Goal: Task Accomplishment & Management: Use online tool/utility

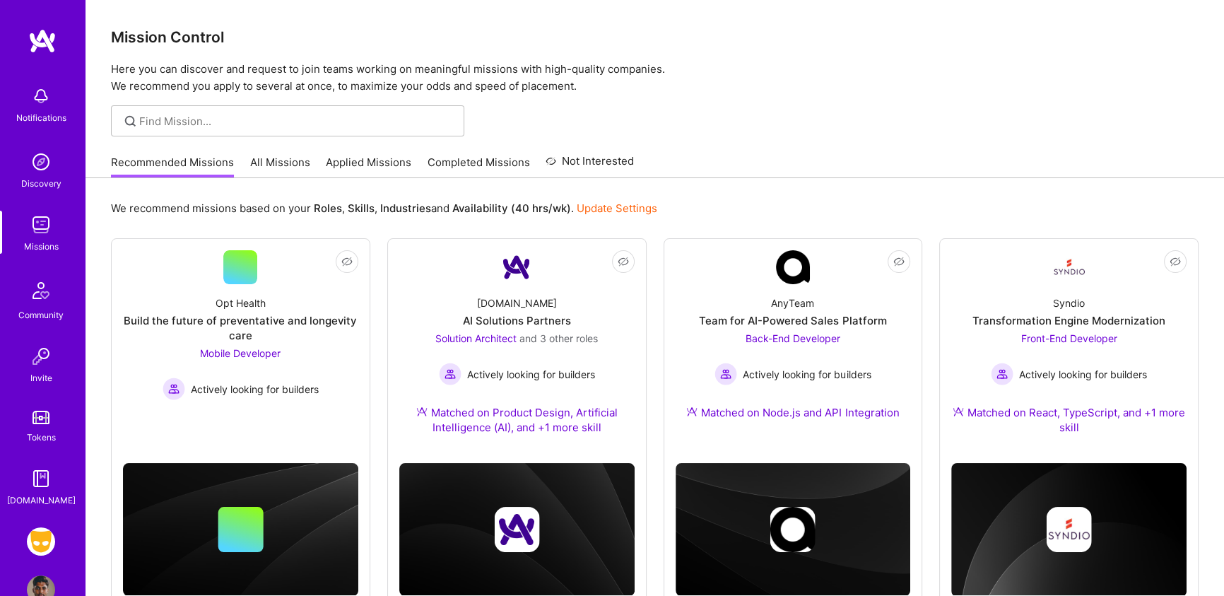
click at [343, 160] on link "Applied Missions" at bounding box center [368, 166] width 85 height 23
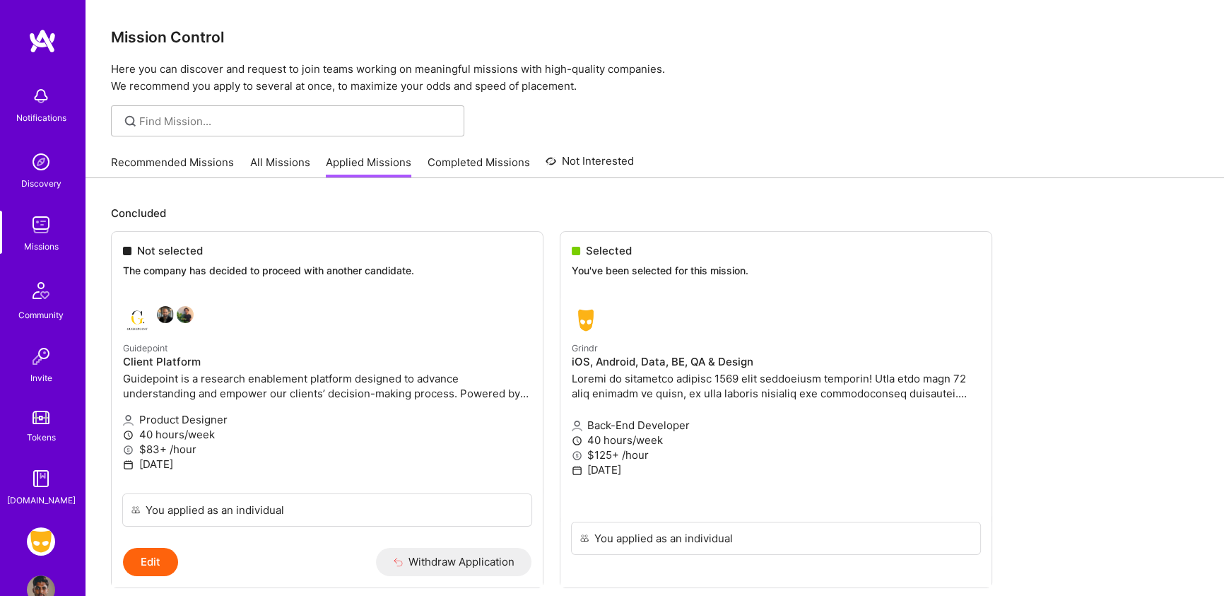
click at [292, 159] on link "All Missions" at bounding box center [280, 166] width 60 height 23
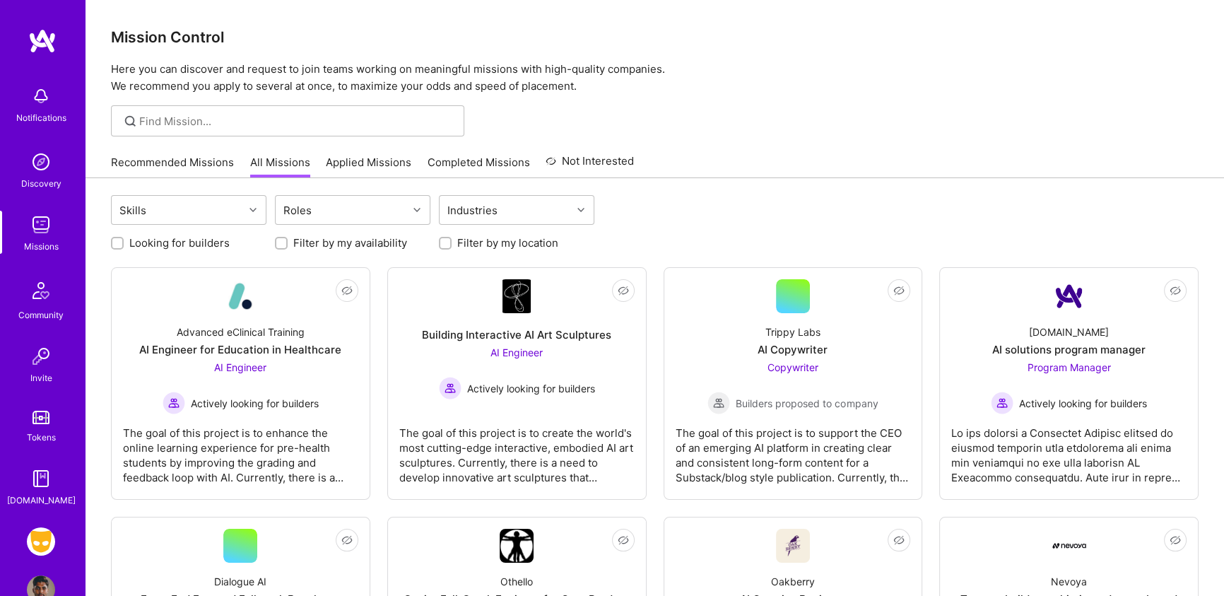
click at [157, 156] on link "Recommended Missions" at bounding box center [172, 166] width 123 height 23
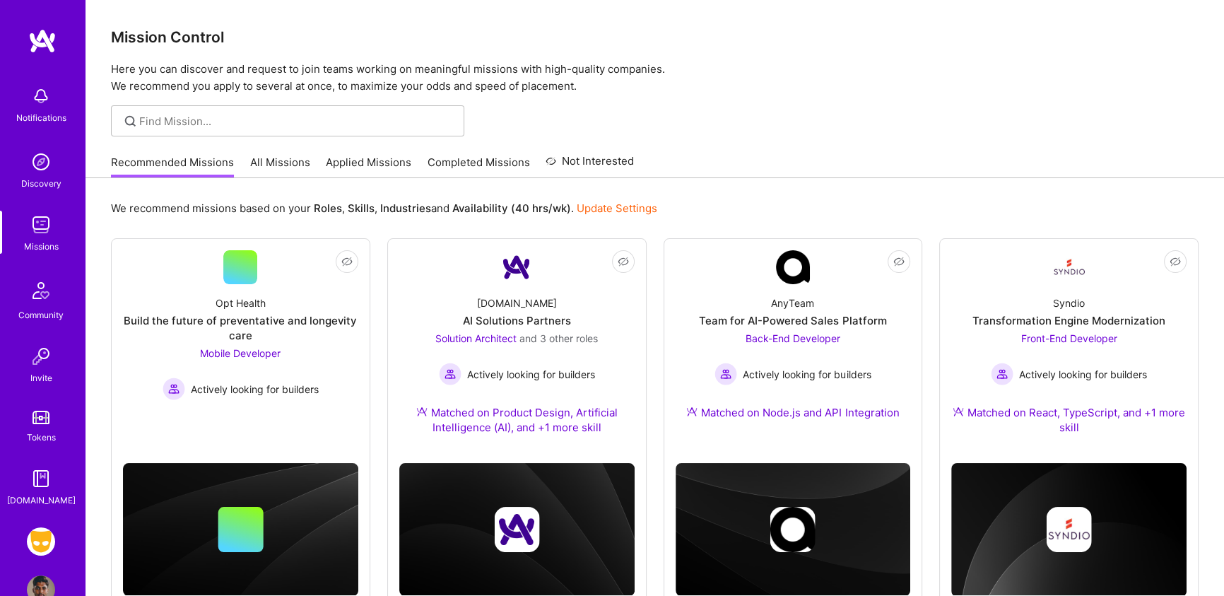
click at [283, 159] on link "All Missions" at bounding box center [280, 166] width 60 height 23
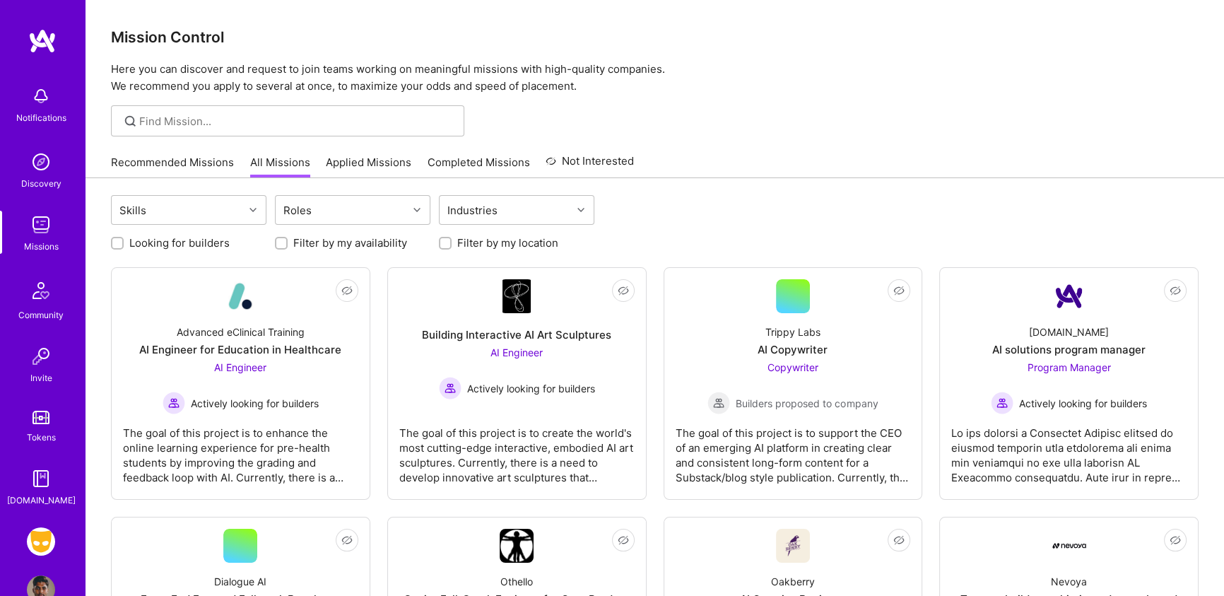
click at [338, 242] on label "Filter by my availability" at bounding box center [350, 242] width 114 height 15
click at [288, 242] on input "Filter by my availability" at bounding box center [283, 244] width 10 height 10
click at [269, 247] on div "Looking for builders Filter by my availability Filter by my location" at bounding box center [654, 239] width 1087 height 22
click at [283, 240] on input "Filter by my availability" at bounding box center [282, 243] width 13 height 13
checkbox input "false"
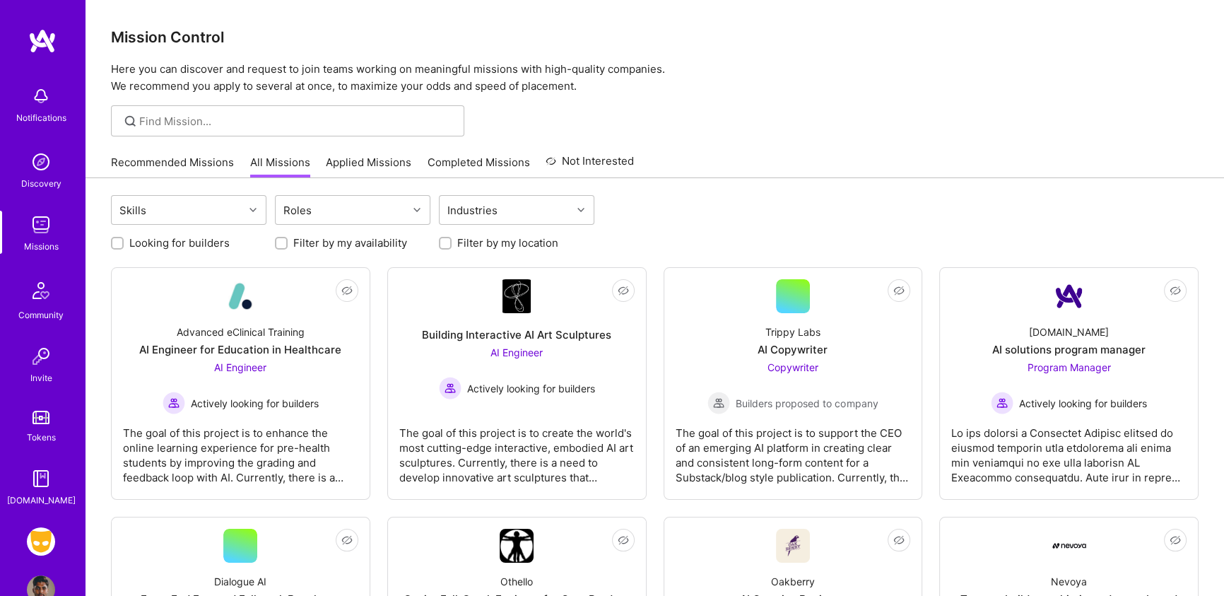
scroll to position [35, 0]
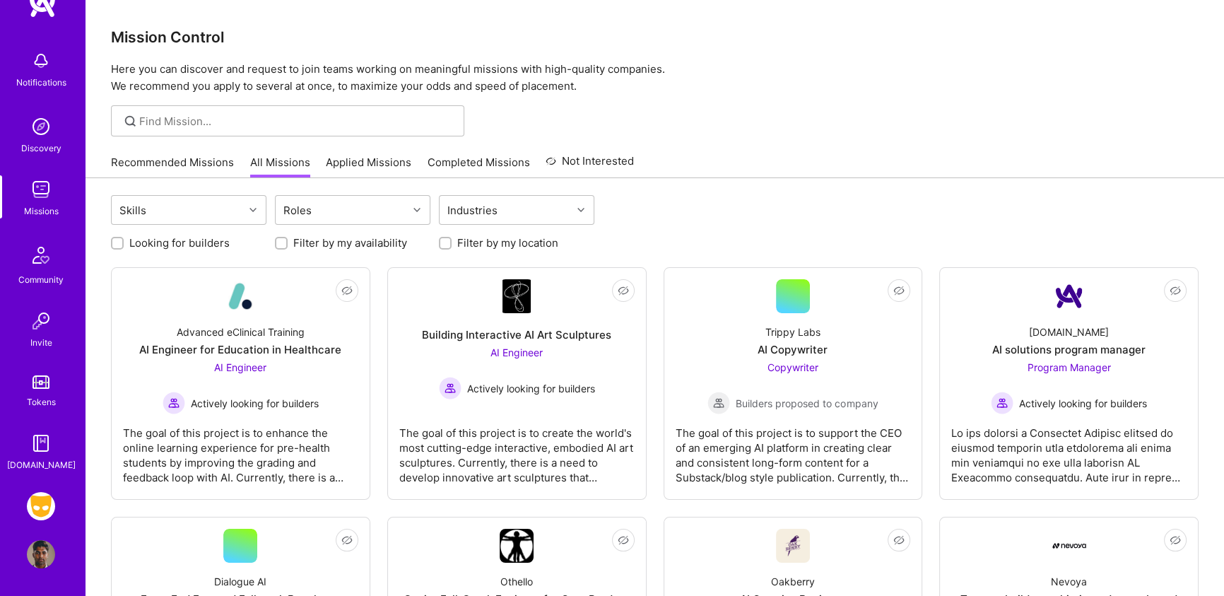
click at [32, 537] on div "Grindr: Mobile + BE + Cloud Profile" at bounding box center [42, 530] width 32 height 76
click at [32, 546] on img at bounding box center [41, 554] width 28 height 28
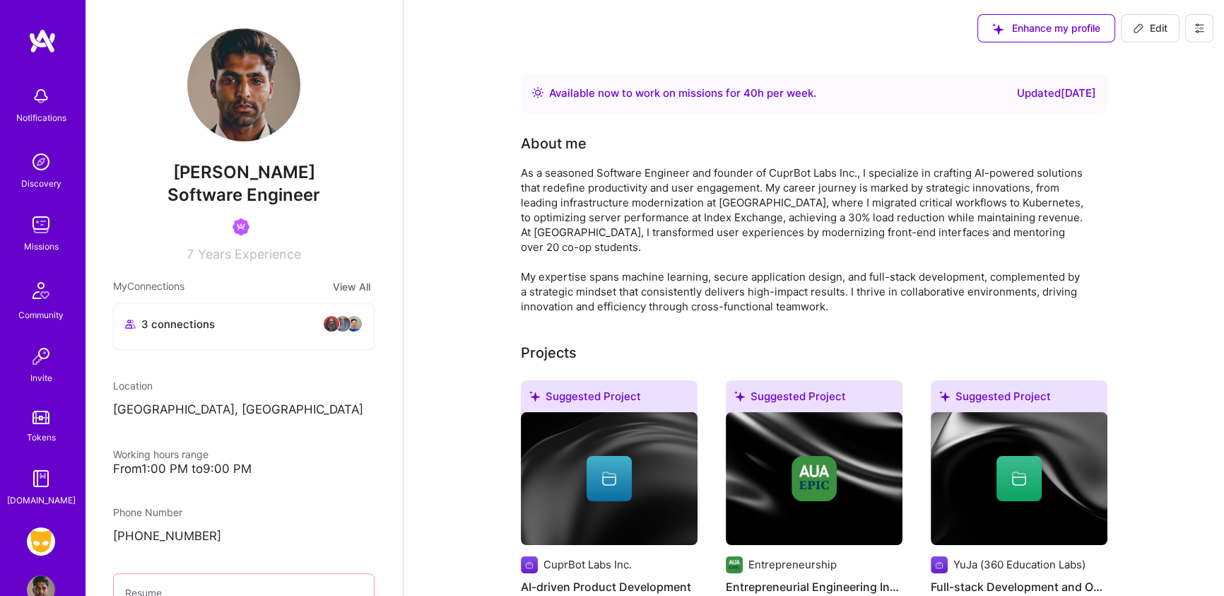
click at [32, 212] on img at bounding box center [41, 225] width 28 height 28
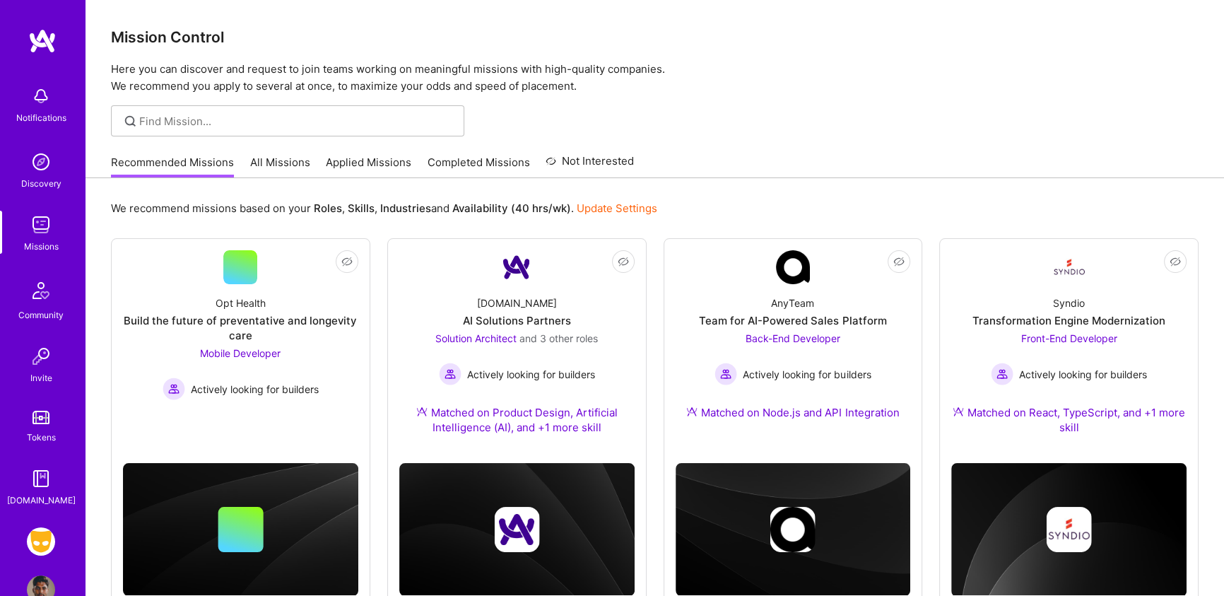
click at [270, 162] on link "All Missions" at bounding box center [280, 166] width 60 height 23
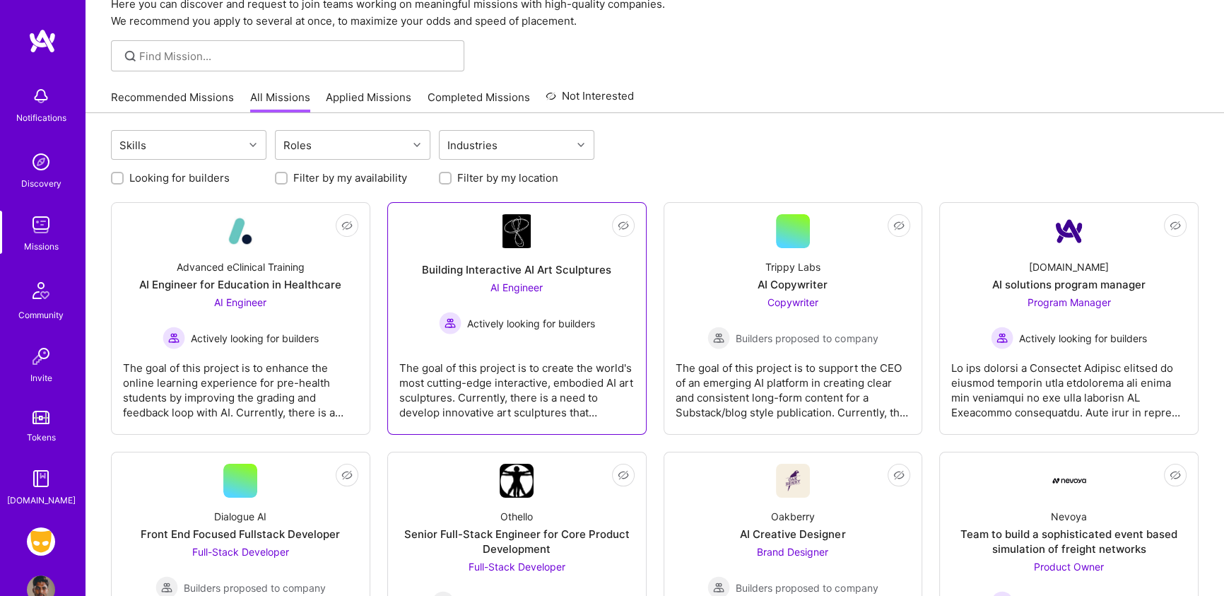
scroll to position [49, 0]
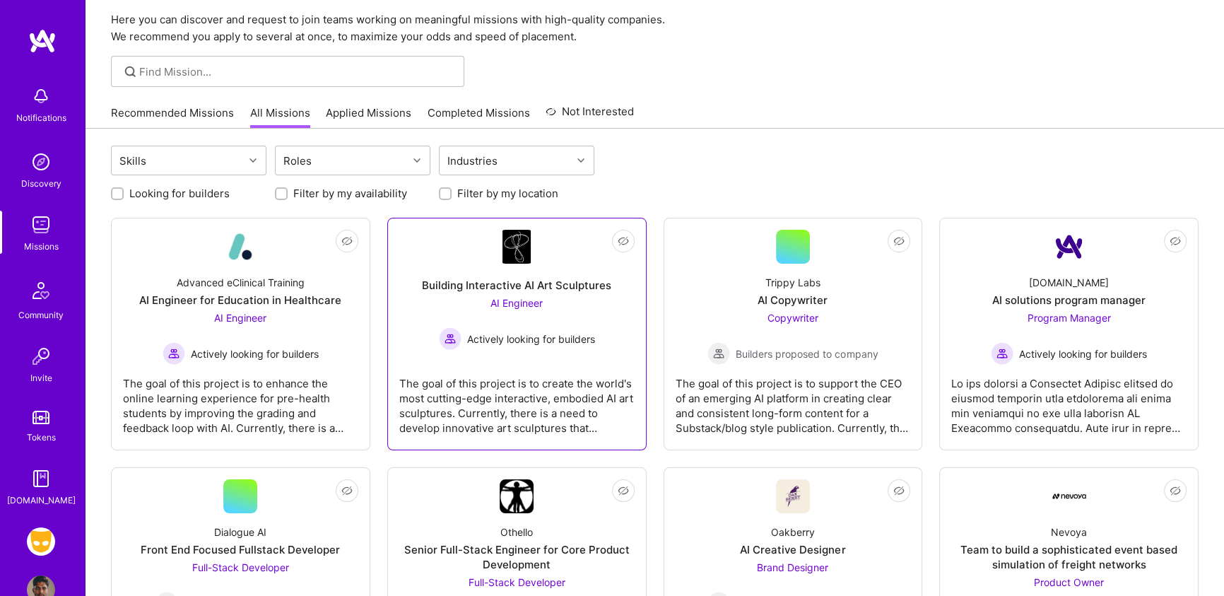
click at [502, 416] on div "The goal of this project is to create the world's most cutting-edge interactive…" at bounding box center [516, 400] width 235 height 71
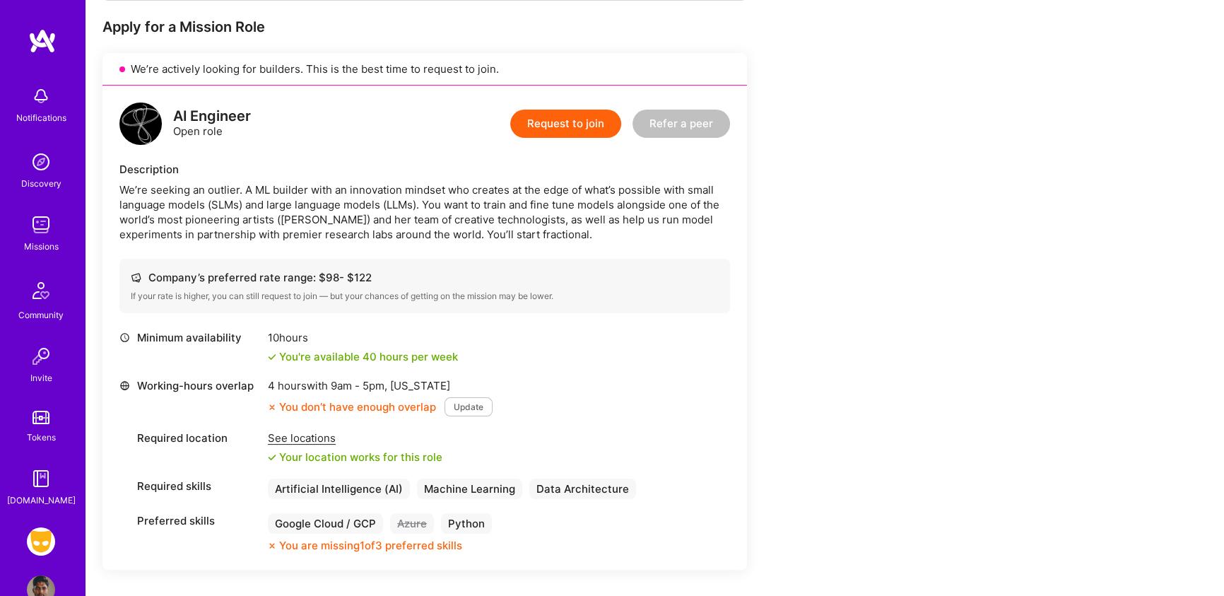
scroll to position [285, 0]
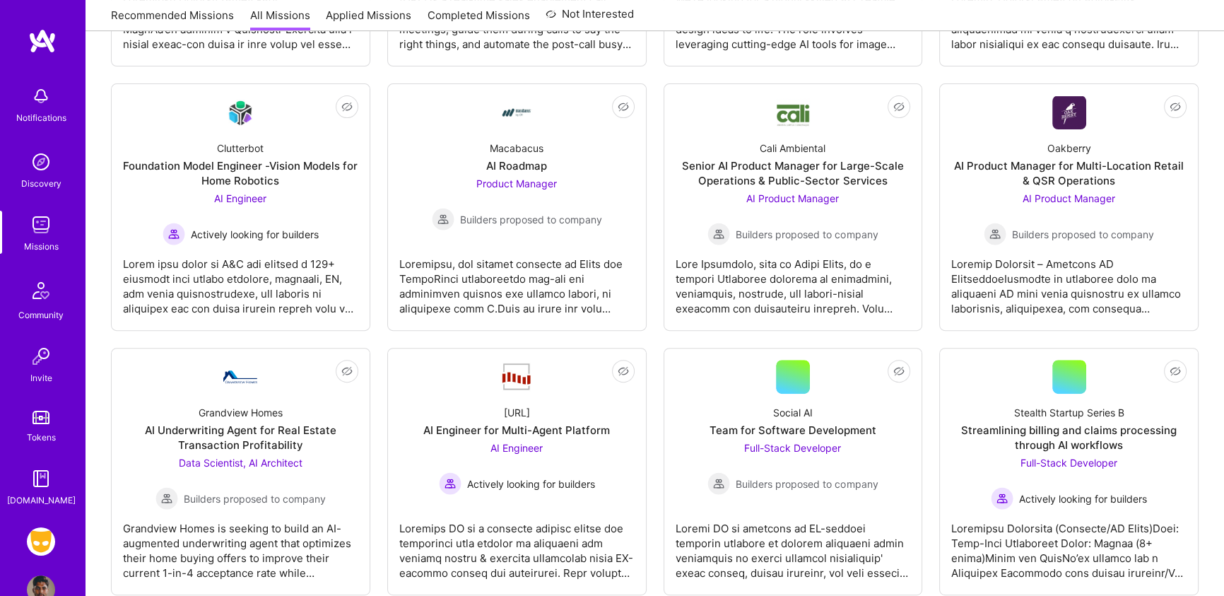
scroll to position [732, 0]
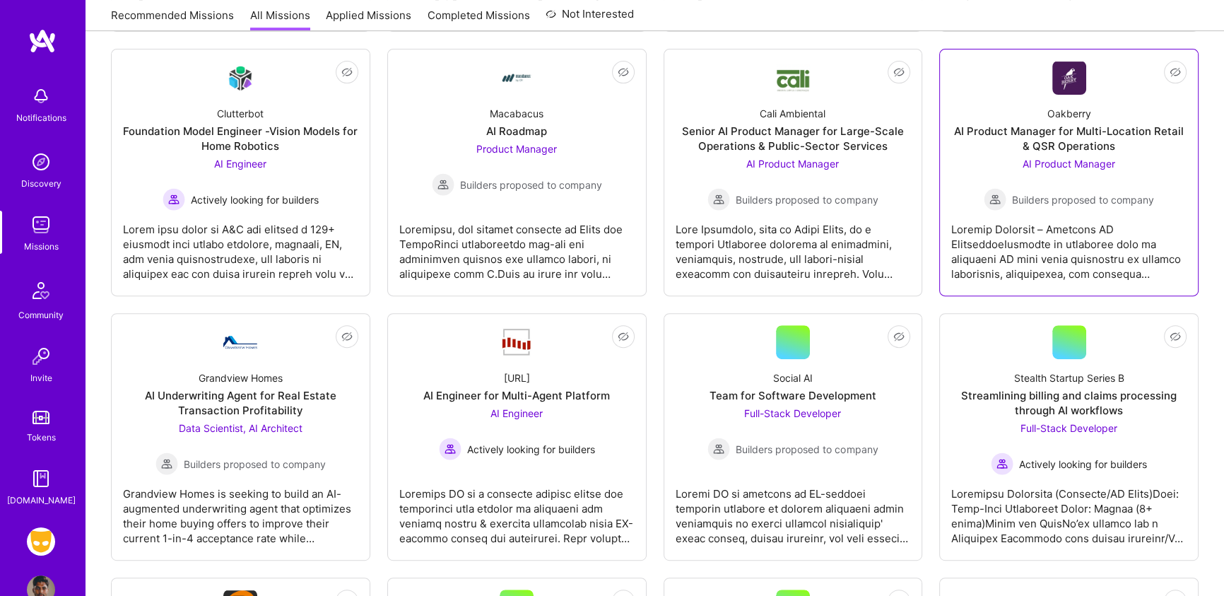
click at [1081, 208] on div "Builders proposed to company" at bounding box center [1068, 199] width 170 height 23
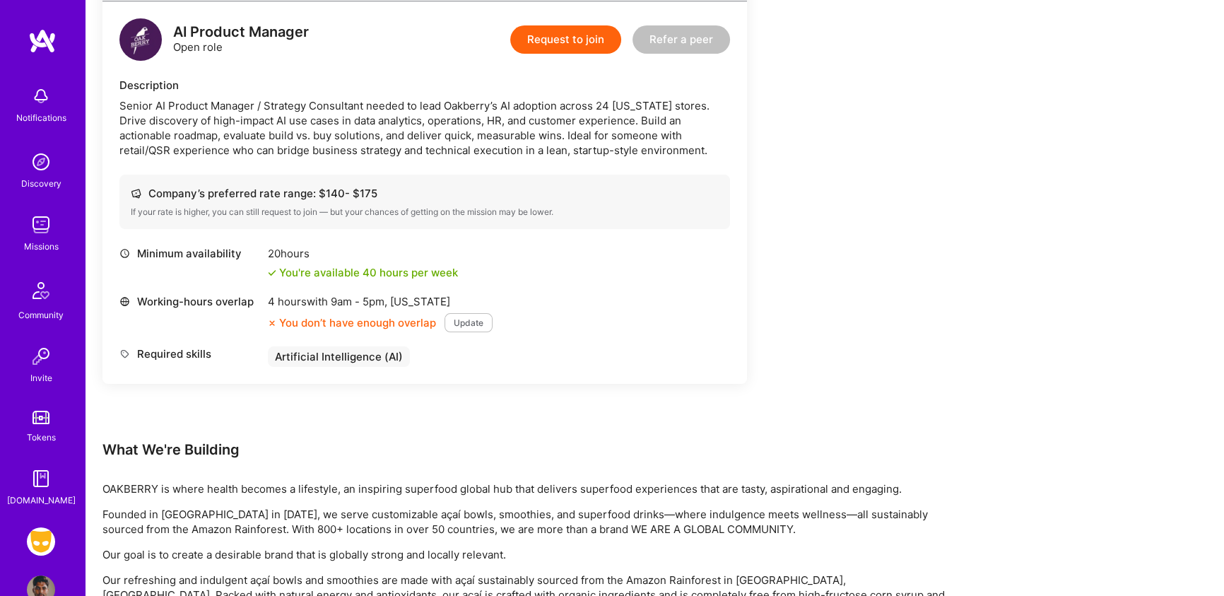
scroll to position [365, 0]
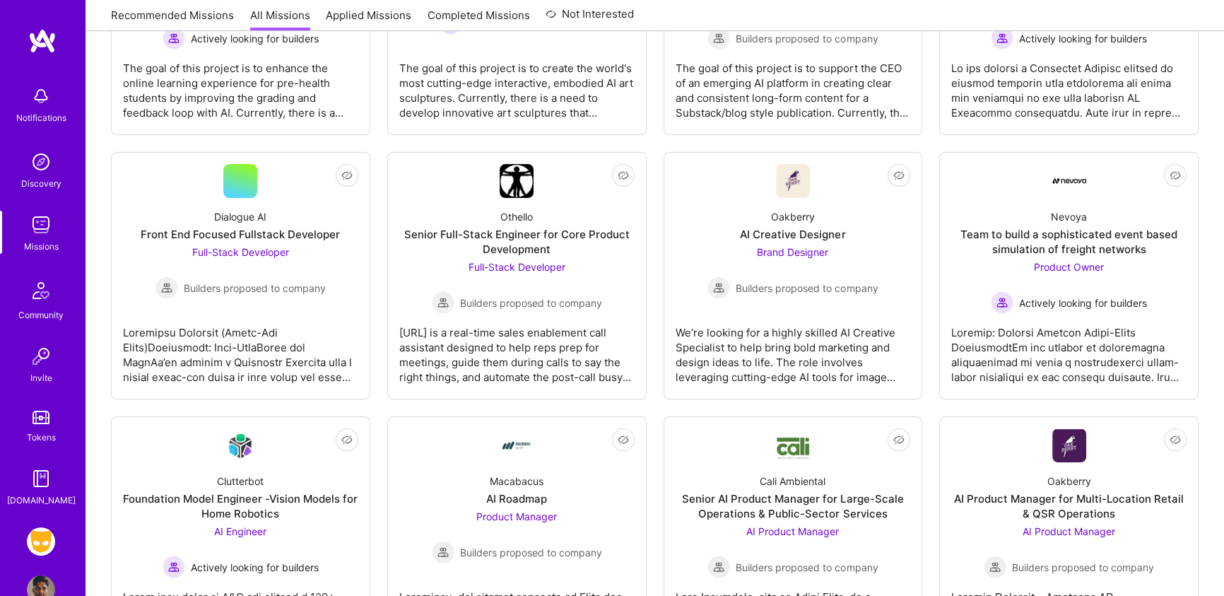
scroll to position [732, 0]
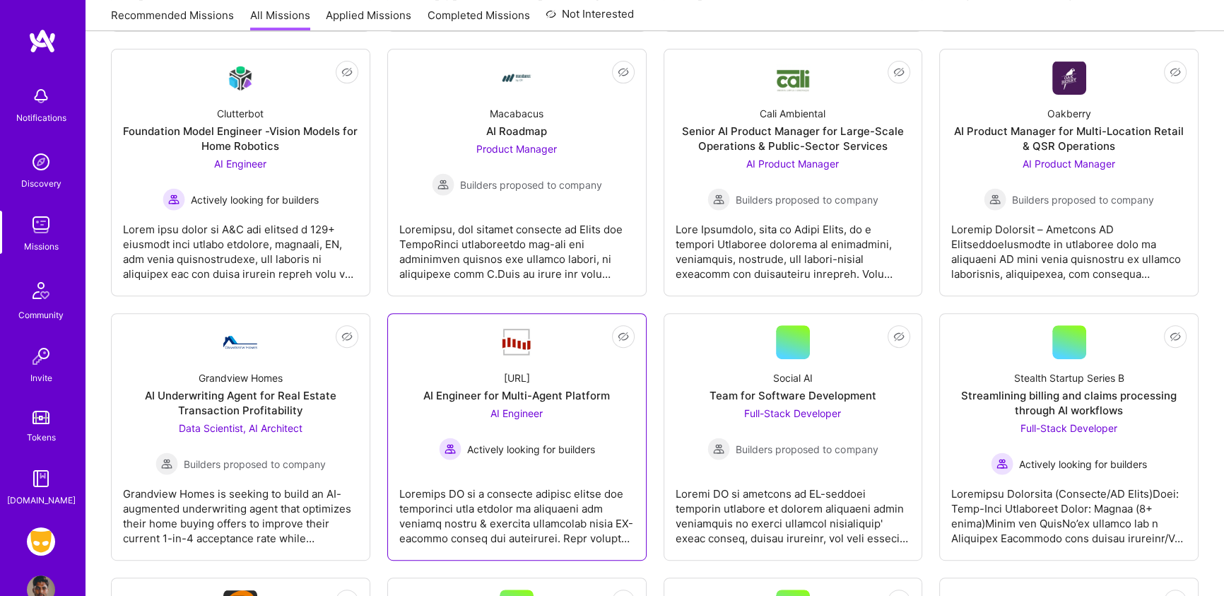
click at [458, 376] on div "[URL] AI Engineer for Multi-Agent Platform AI Engineer Actively looking for bui…" at bounding box center [516, 409] width 235 height 101
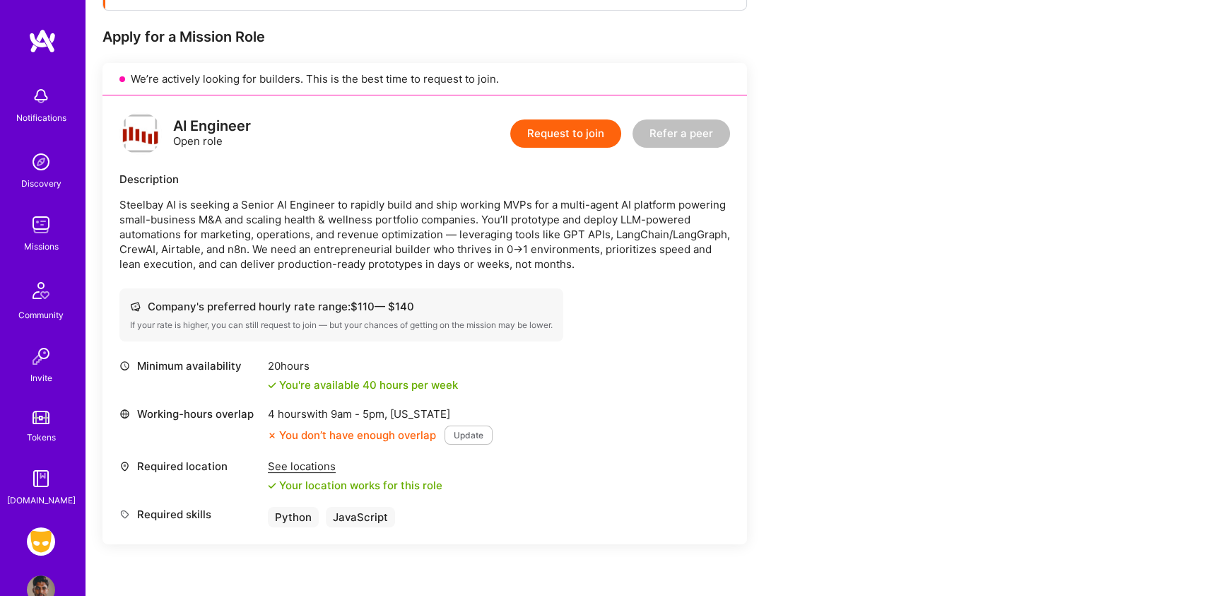
scroll to position [276, 0]
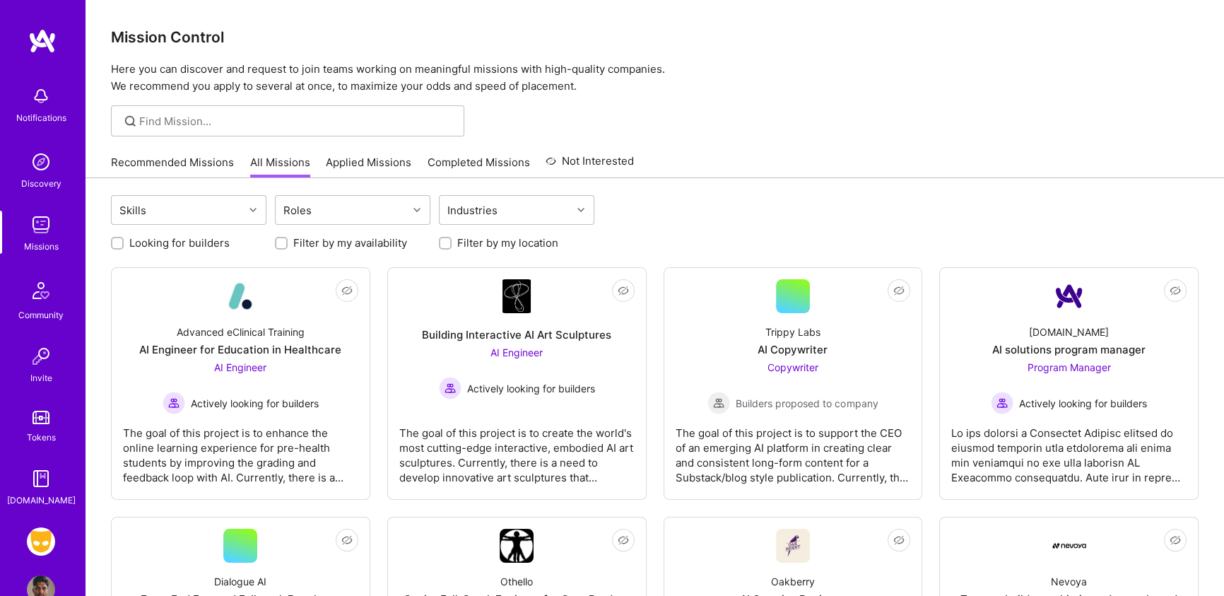
click at [278, 239] on input "Filter by my availability" at bounding box center [283, 244] width 10 height 10
checkbox input "true"
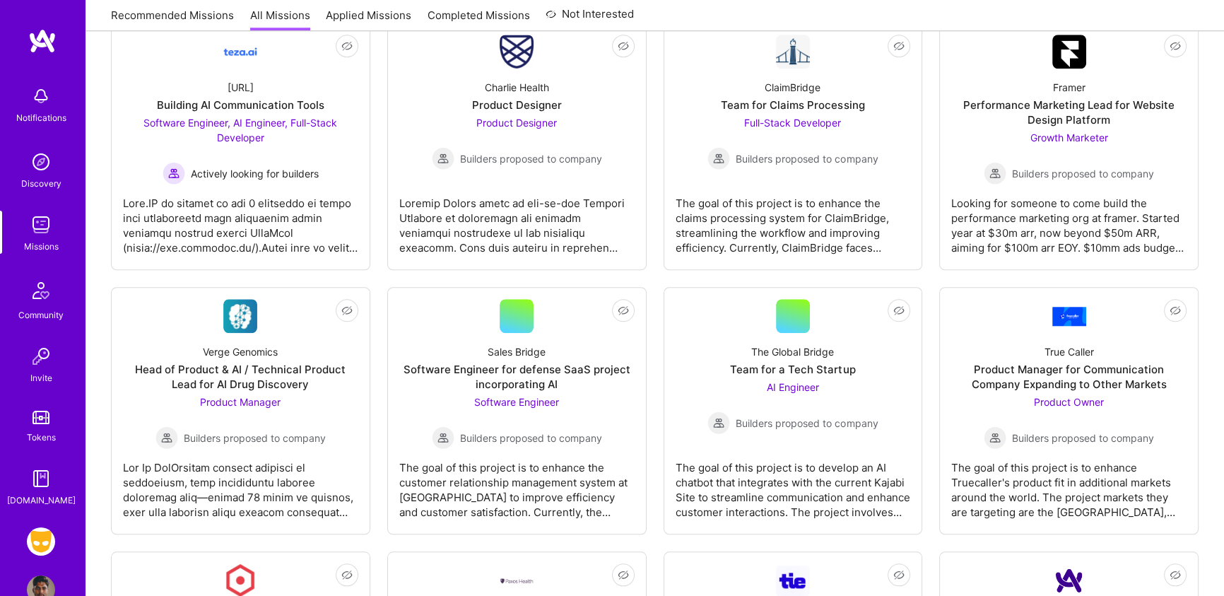
scroll to position [1601, 0]
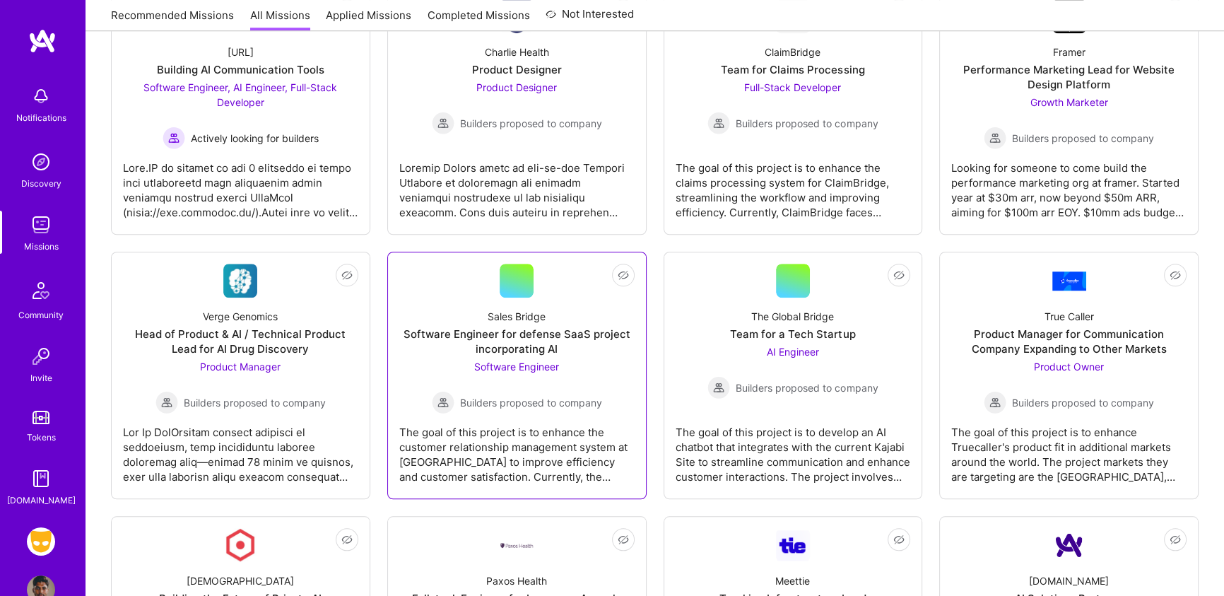
click at [478, 468] on div "The goal of this project is to enhance the customer relationship management sys…" at bounding box center [516, 448] width 235 height 71
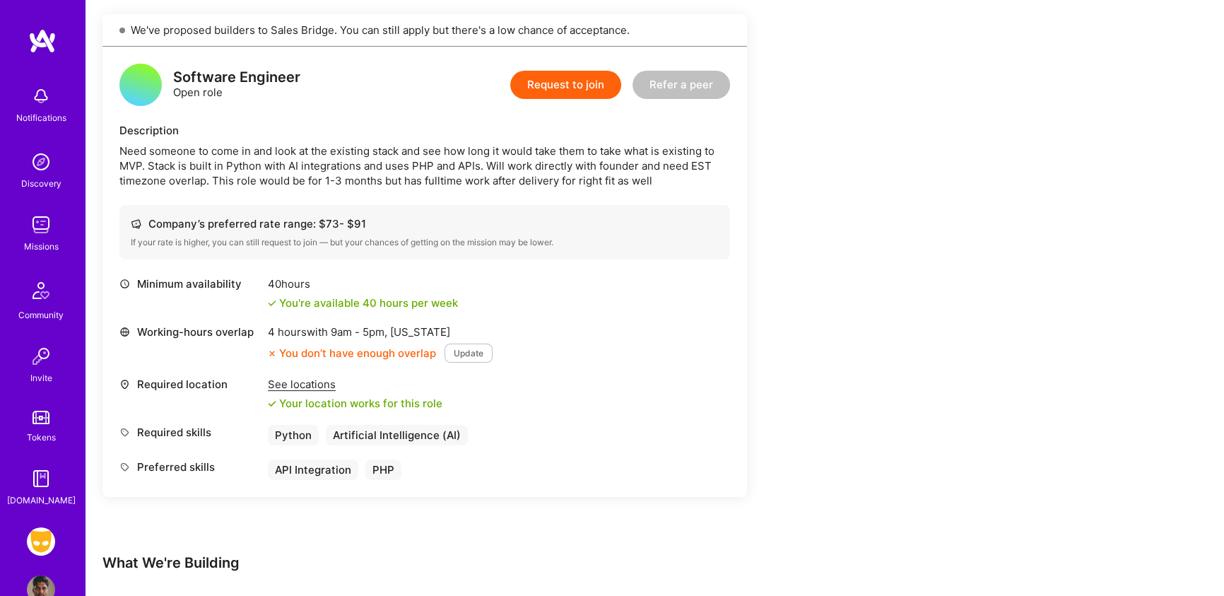
scroll to position [319, 0]
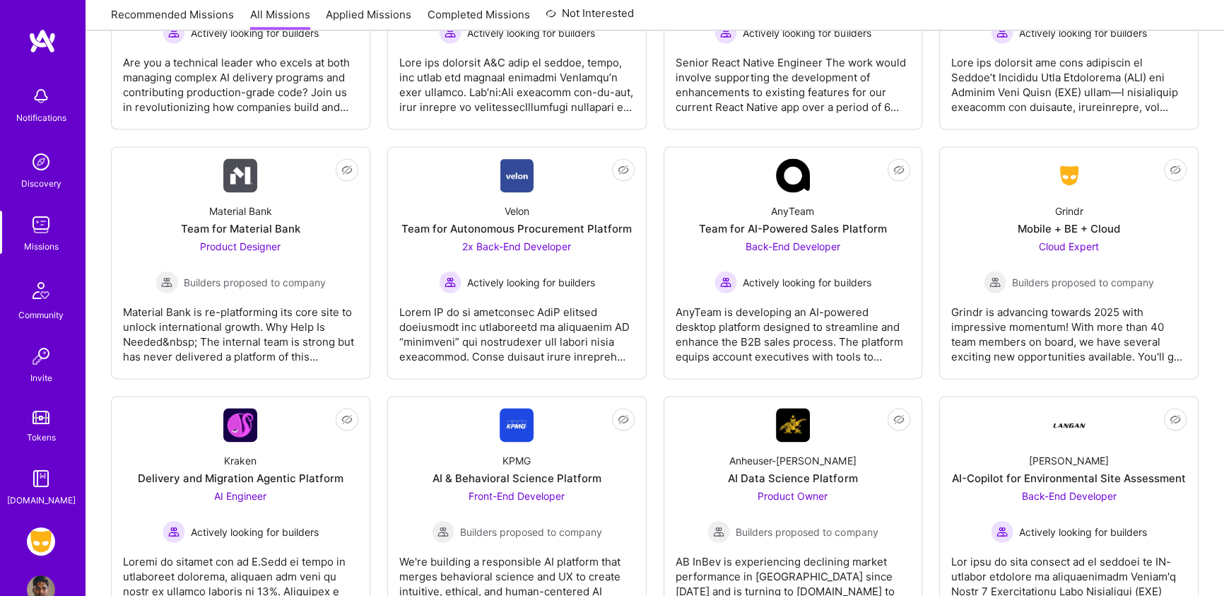
scroll to position [2475, 0]
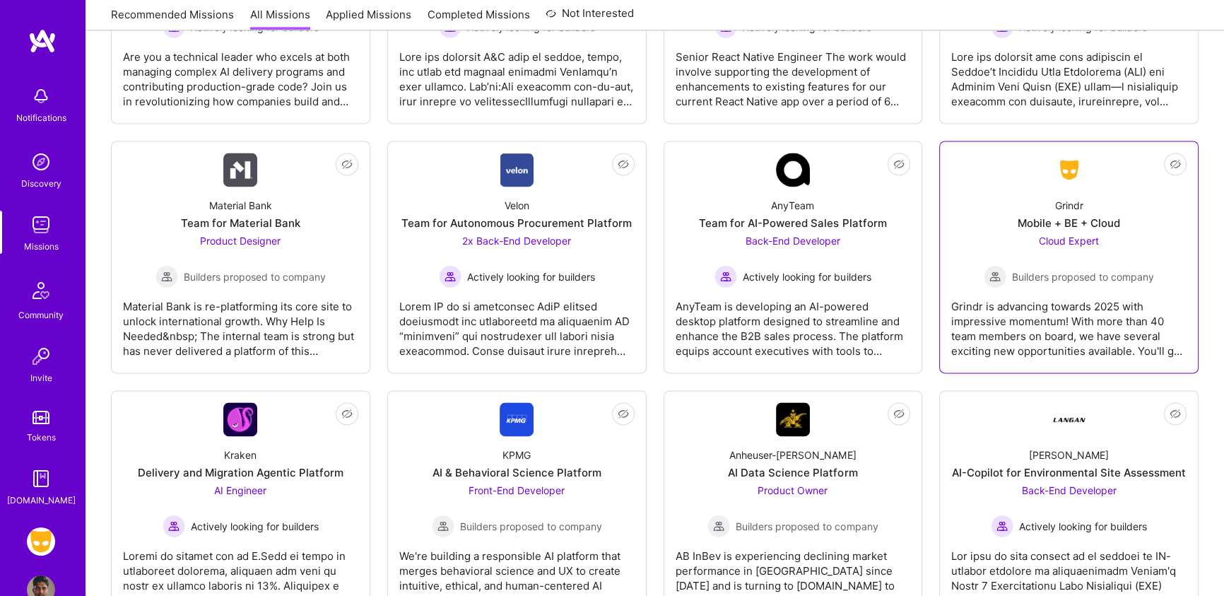
click at [1115, 290] on div "Grindr is advancing towards 2025 with impressive momentum! With more than 40 te…" at bounding box center [1068, 323] width 235 height 71
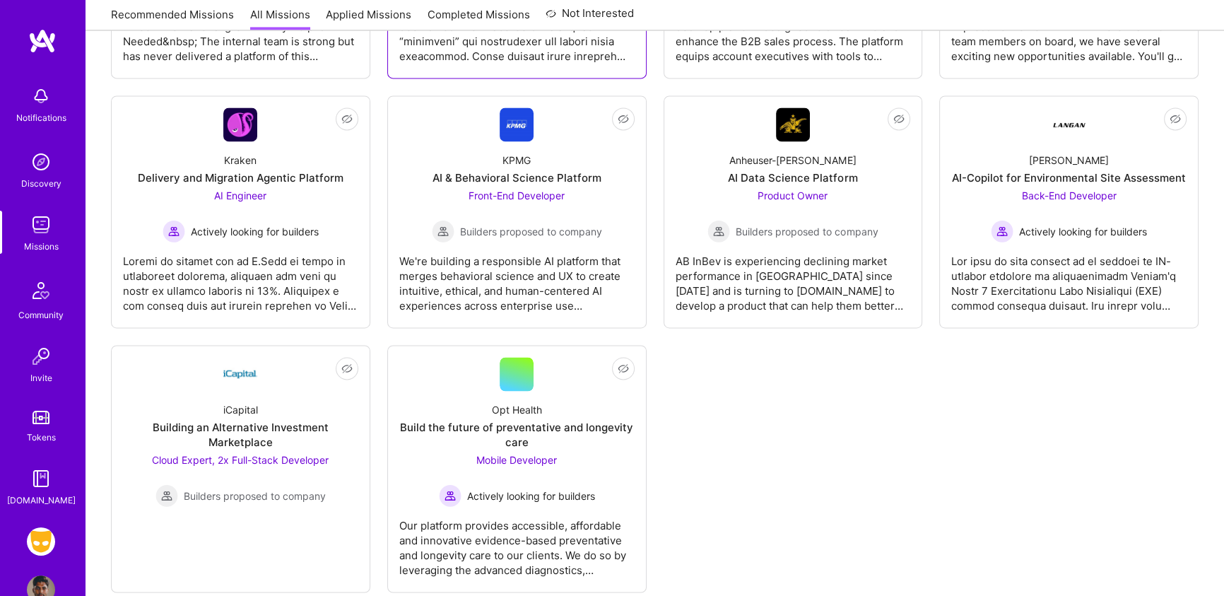
scroll to position [2797, 0]
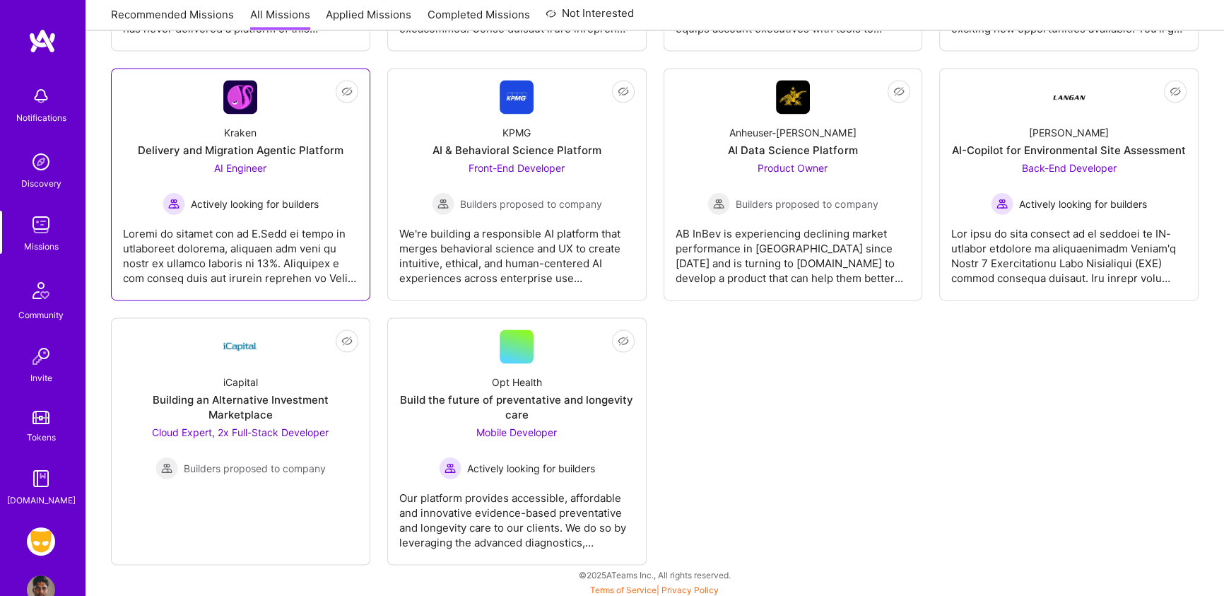
click at [239, 208] on span "Actively looking for builders" at bounding box center [255, 203] width 128 height 15
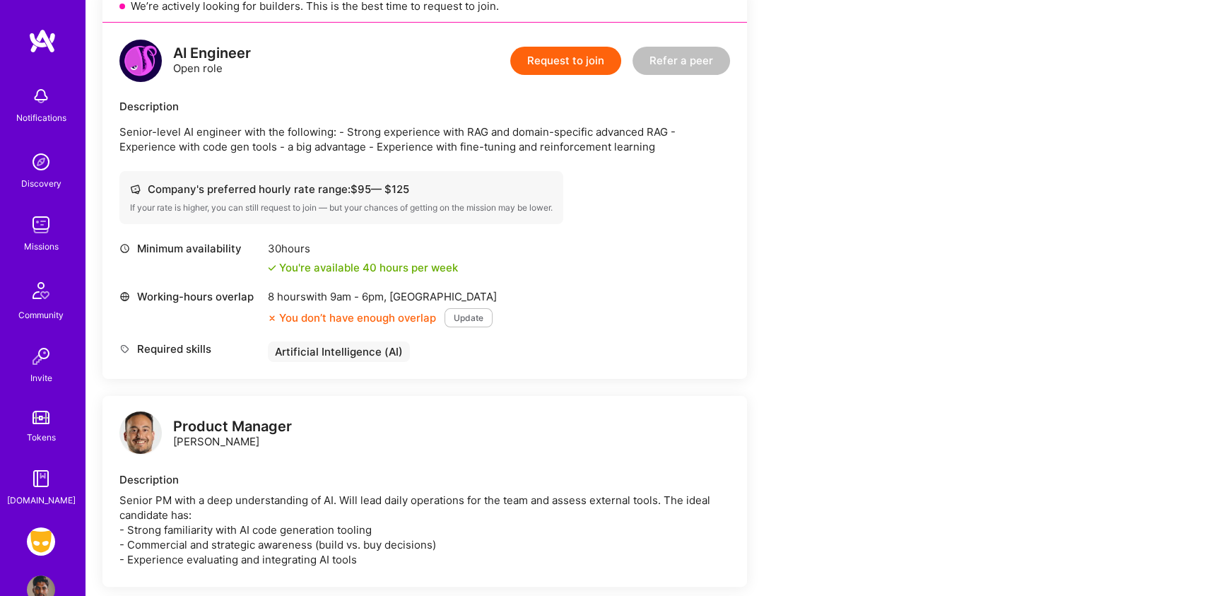
scroll to position [338, 0]
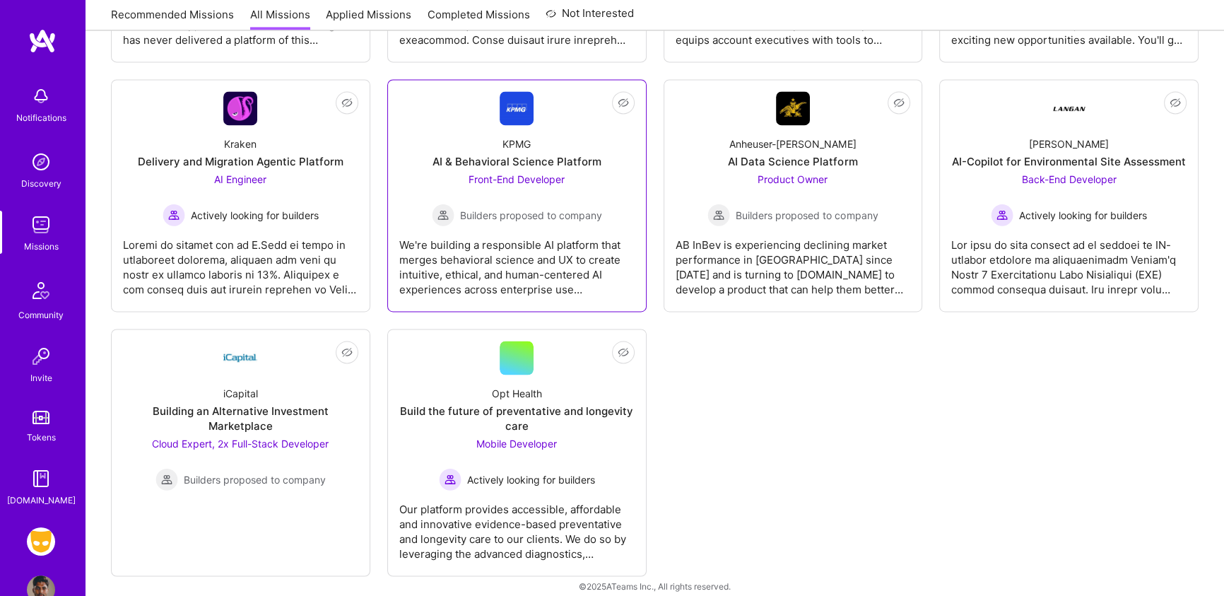
scroll to position [2797, 0]
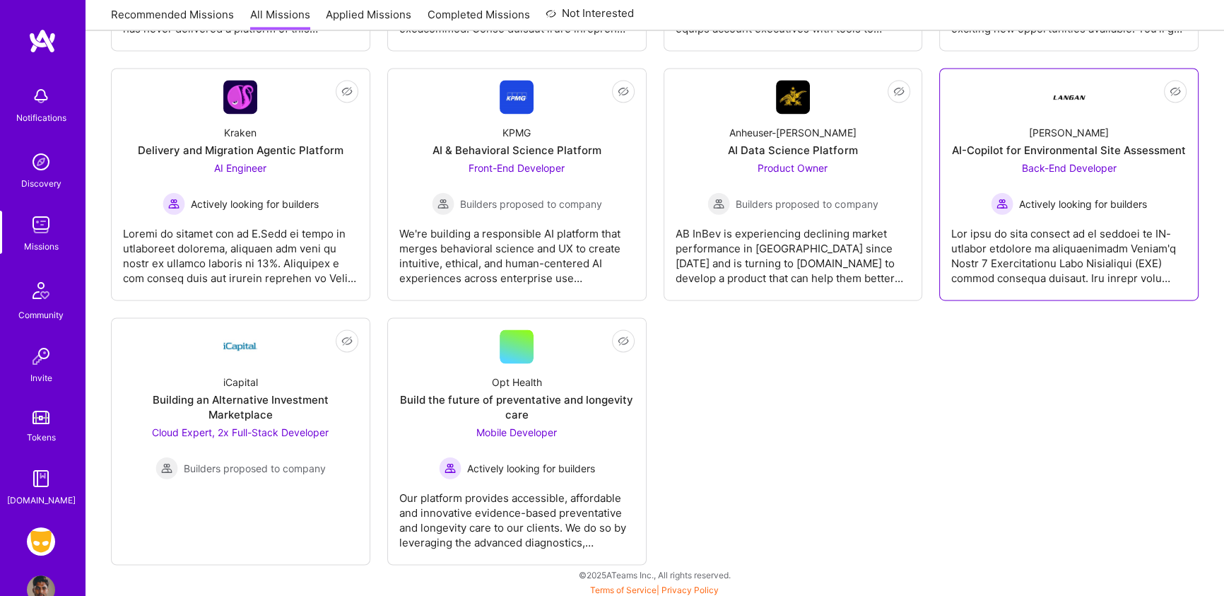
click at [1092, 117] on div "[PERSON_NAME]-Copilot for Environmental Site Assessment Back-End Developer Acti…" at bounding box center [1068, 164] width 235 height 101
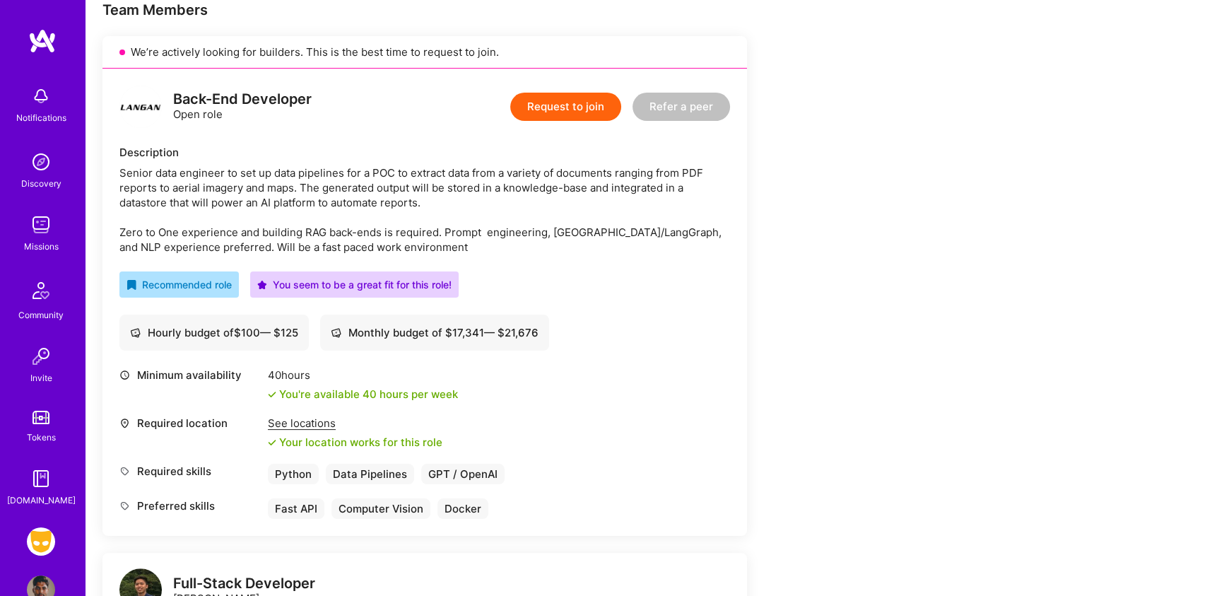
scroll to position [297, 0]
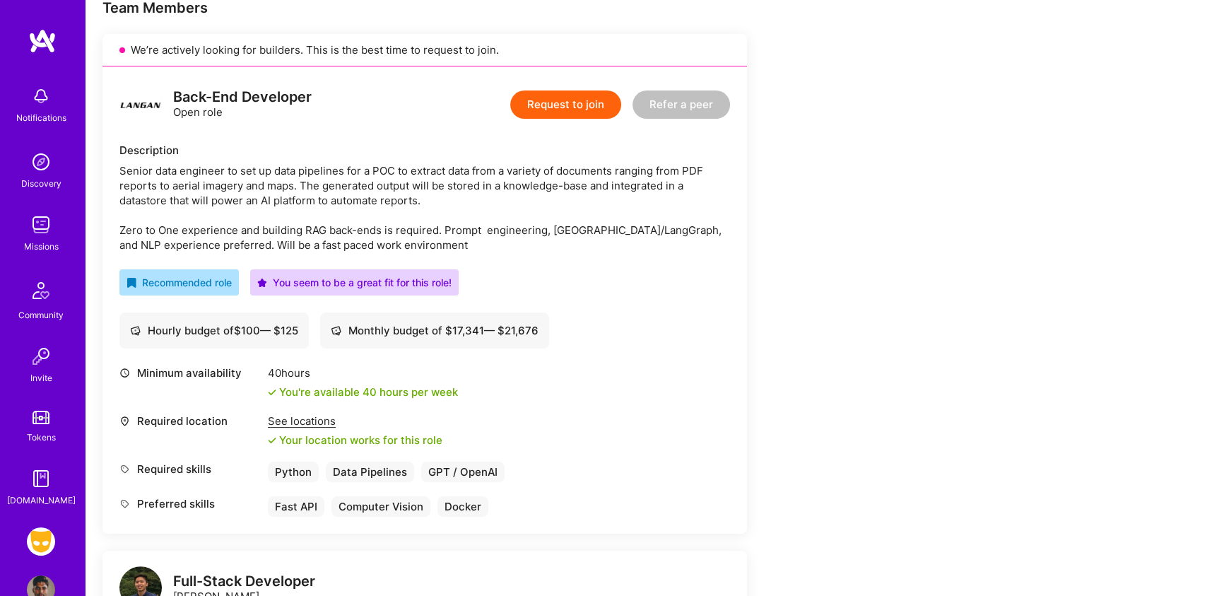
click at [312, 423] on div "See locations" at bounding box center [355, 420] width 174 height 15
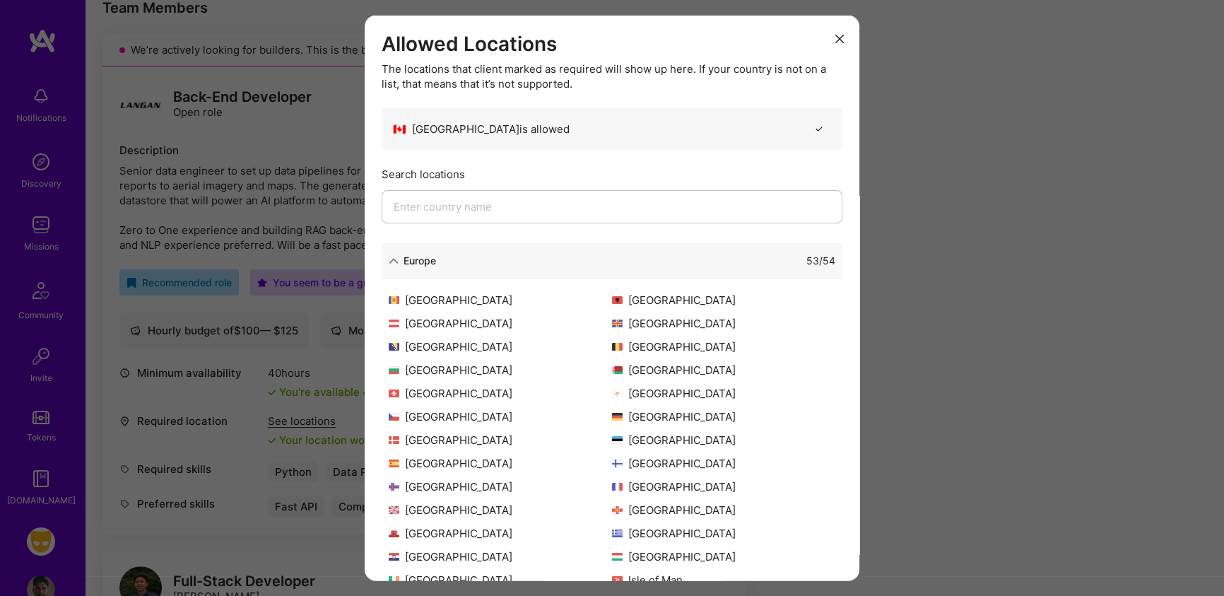
scroll to position [276, 0]
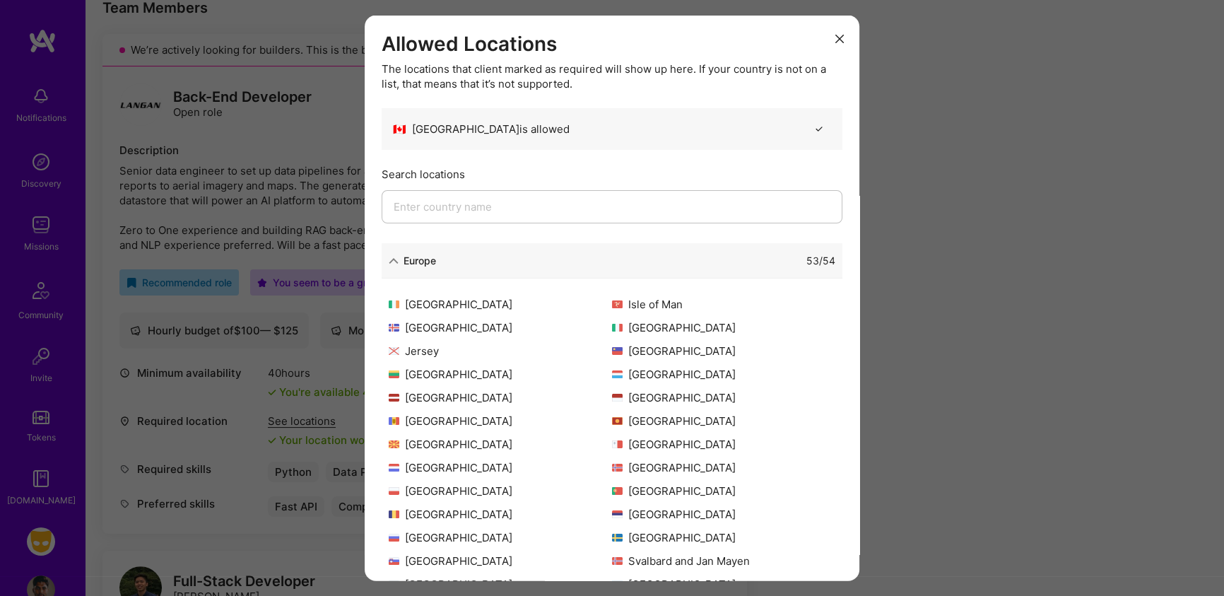
click at [835, 35] on icon "modal" at bounding box center [839, 39] width 8 height 8
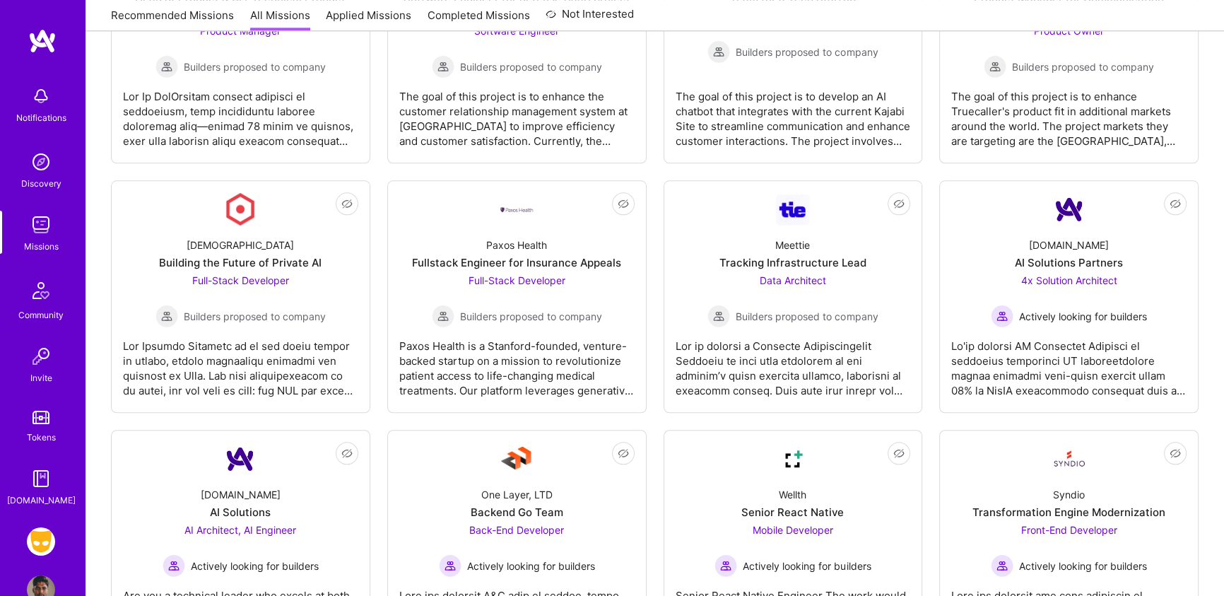
scroll to position [1880, 0]
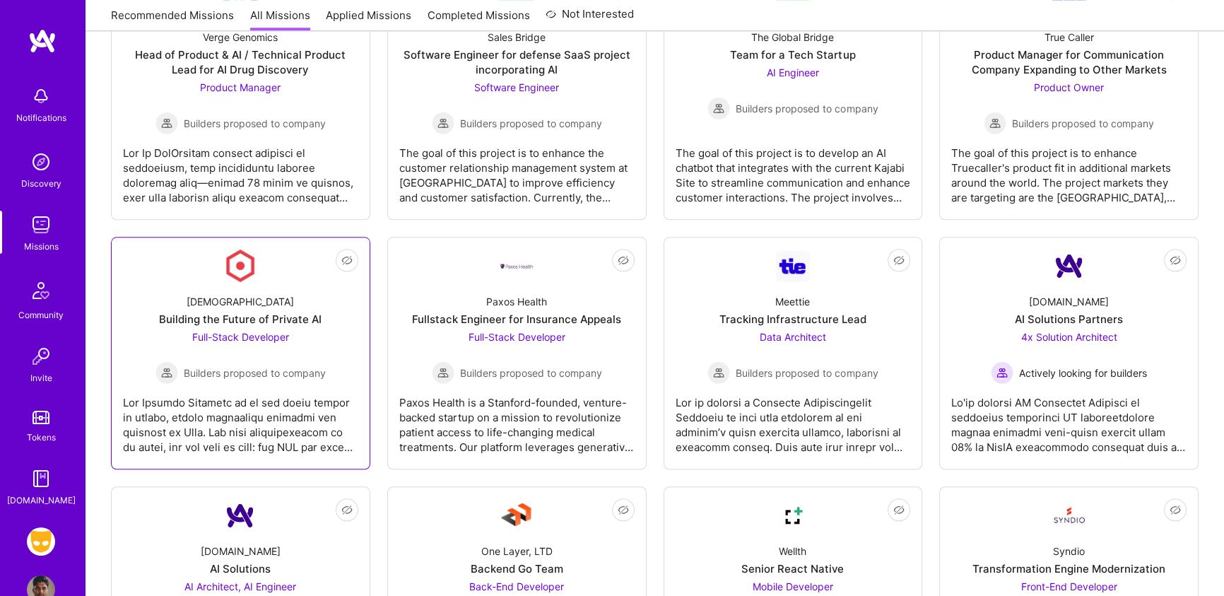
click at [279, 296] on div "[DEMOGRAPHIC_DATA] Building the Future of Private AI Full-Stack Developer Build…" at bounding box center [240, 333] width 235 height 101
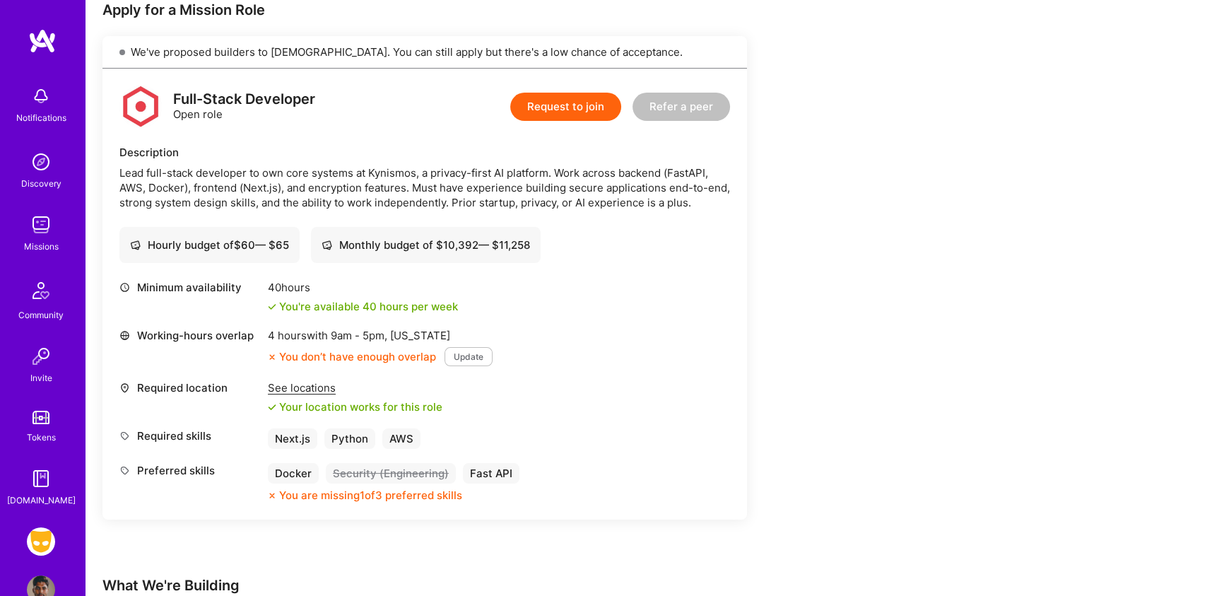
scroll to position [313, 0]
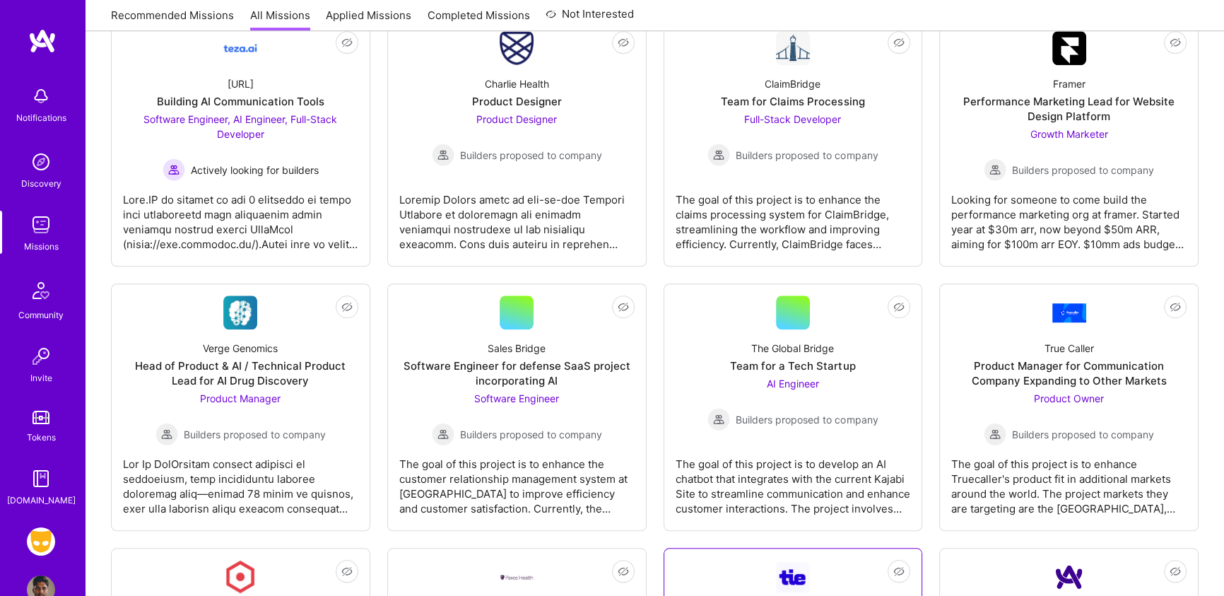
scroll to position [1507, 0]
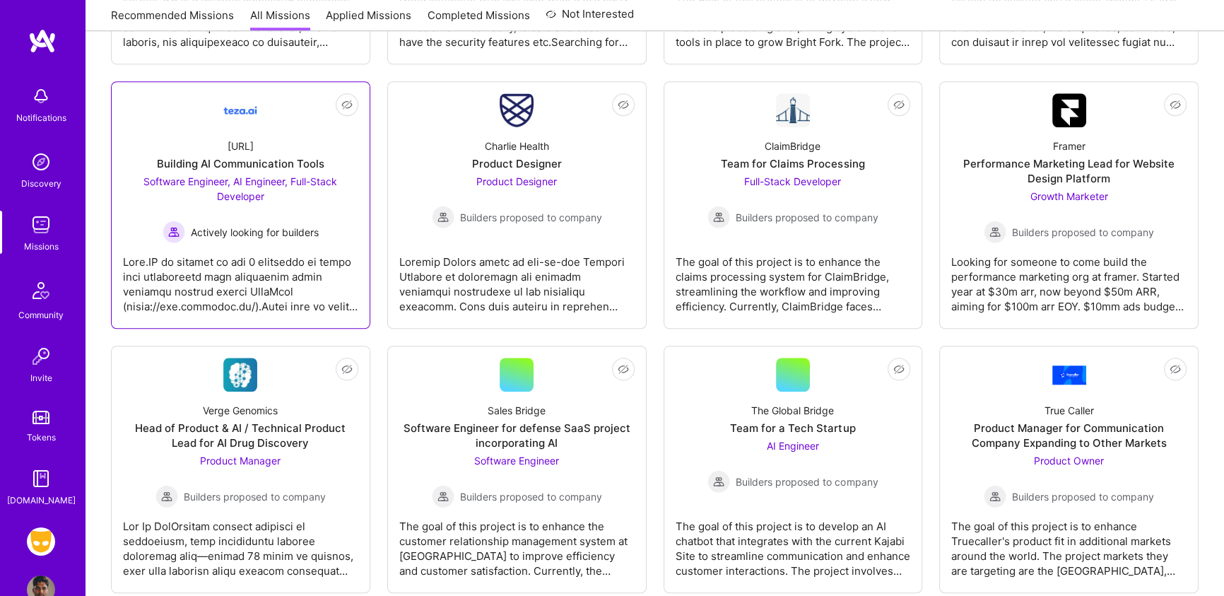
click at [281, 148] on div "[URL] Building AI Communication Tools Software Engineer, AI Engineer, Full-Stac…" at bounding box center [240, 185] width 235 height 116
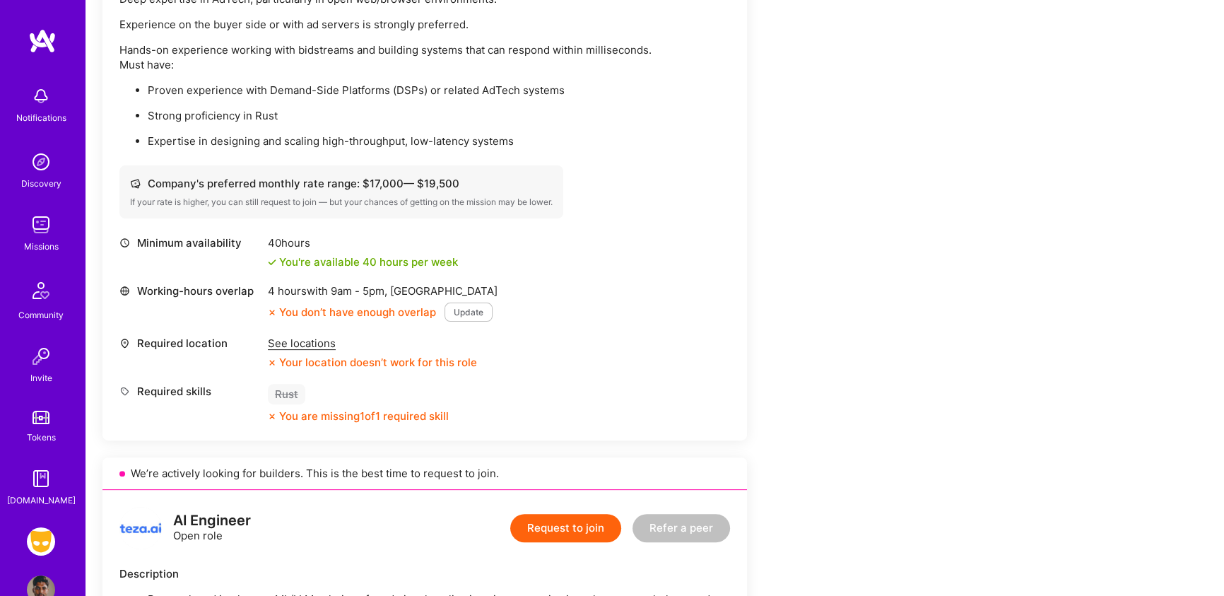
scroll to position [470, 0]
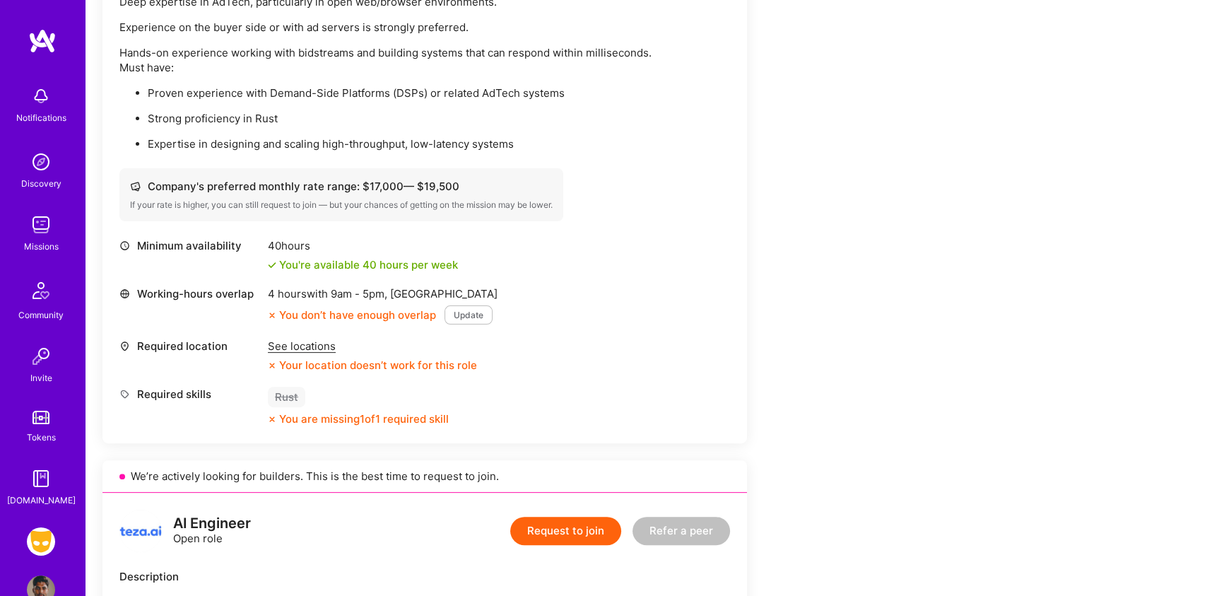
click at [314, 345] on div "See locations" at bounding box center [372, 345] width 209 height 15
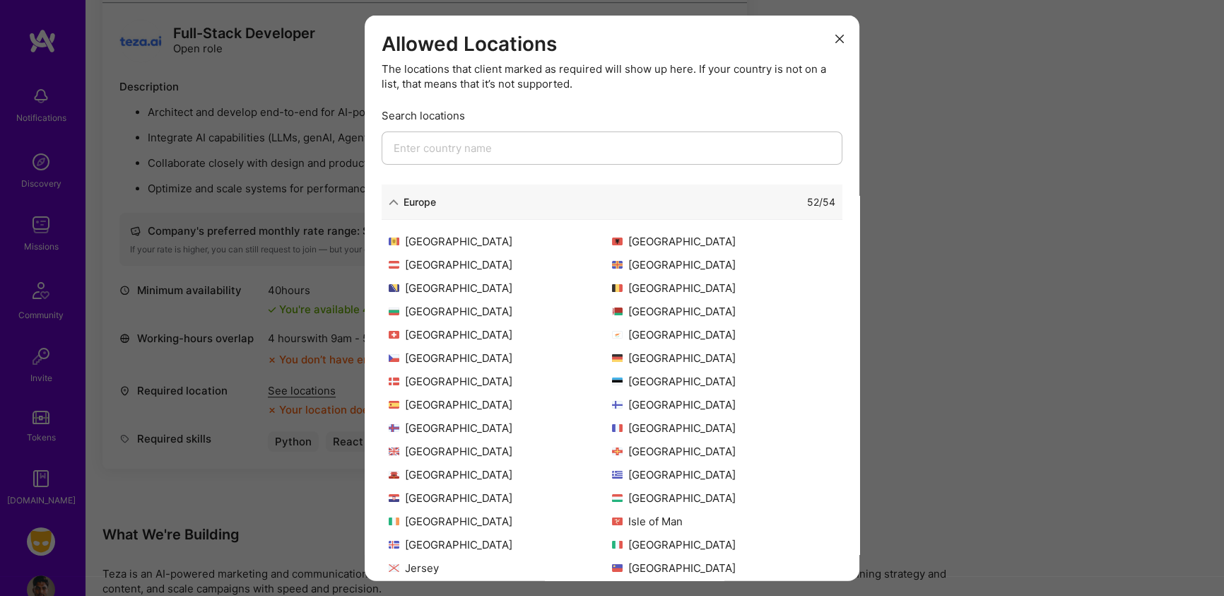
scroll to position [252, 0]
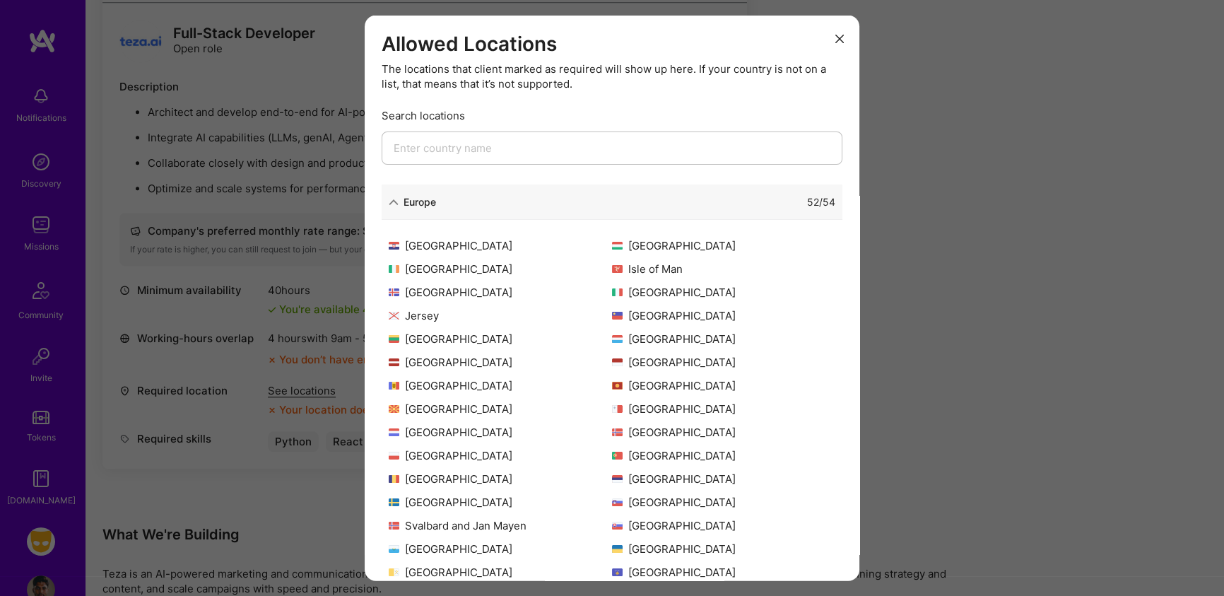
click at [396, 197] on icon "modal" at bounding box center [394, 201] width 10 height 10
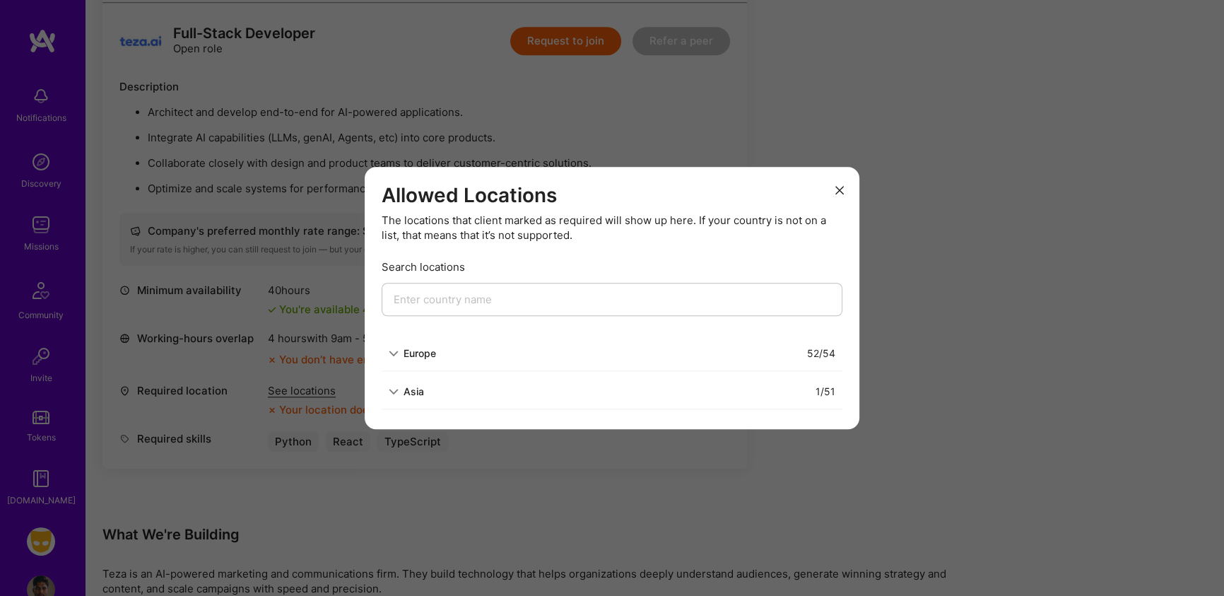
click at [398, 393] on div "Asia" at bounding box center [406, 391] width 35 height 15
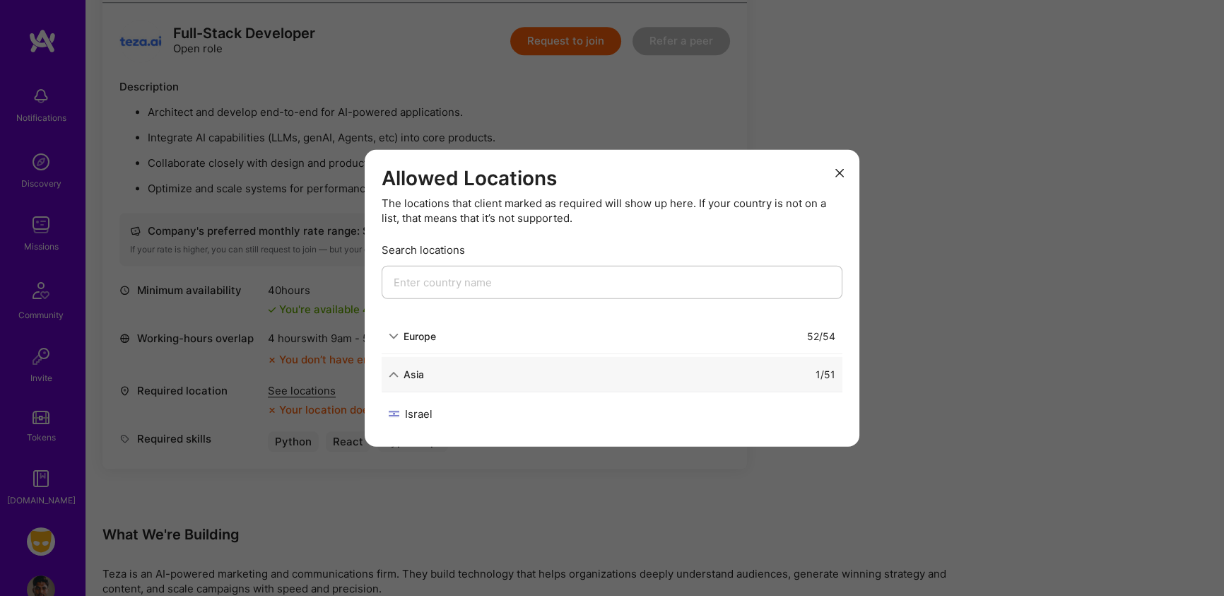
click at [398, 374] on div "Asia" at bounding box center [406, 374] width 35 height 15
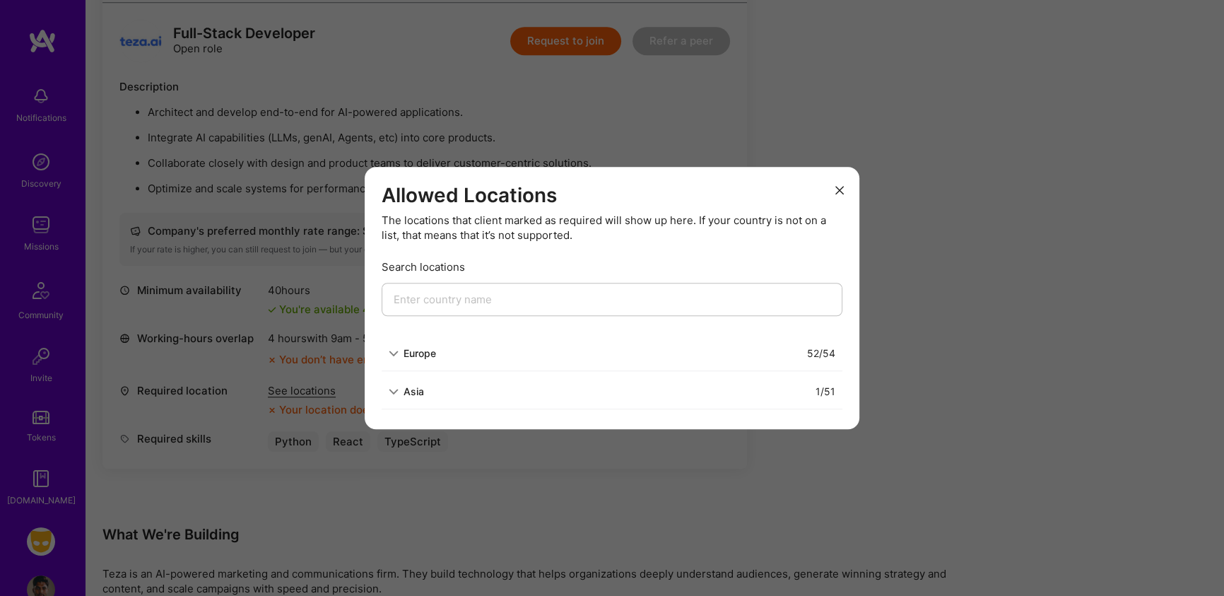
click at [1088, 269] on div "Allowed Locations The locations that client marked as required will show up her…" at bounding box center [612, 298] width 1224 height 596
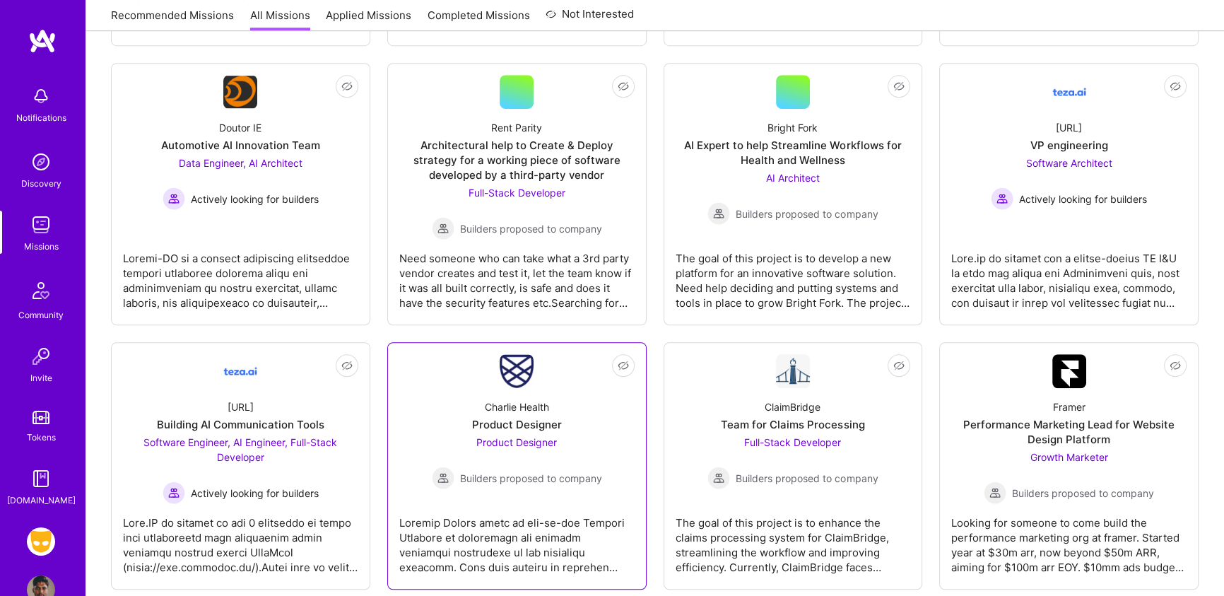
scroll to position [1249, 0]
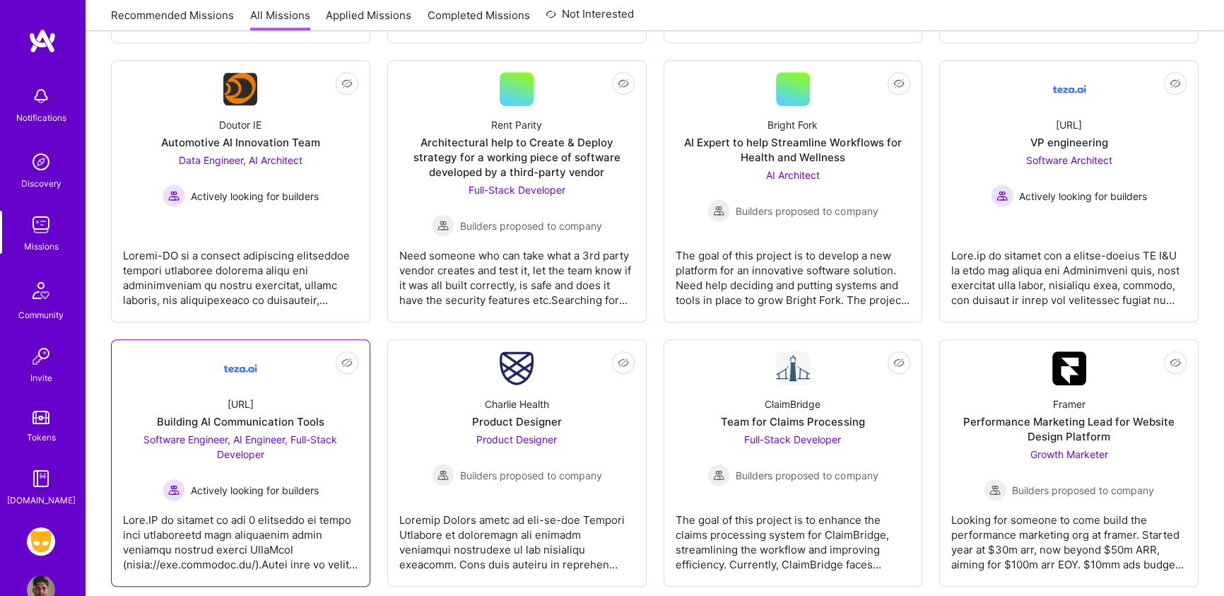
click at [290, 407] on div "[URL] Building AI Communication Tools Software Engineer, AI Engineer, Full-Stac…" at bounding box center [240, 443] width 235 height 116
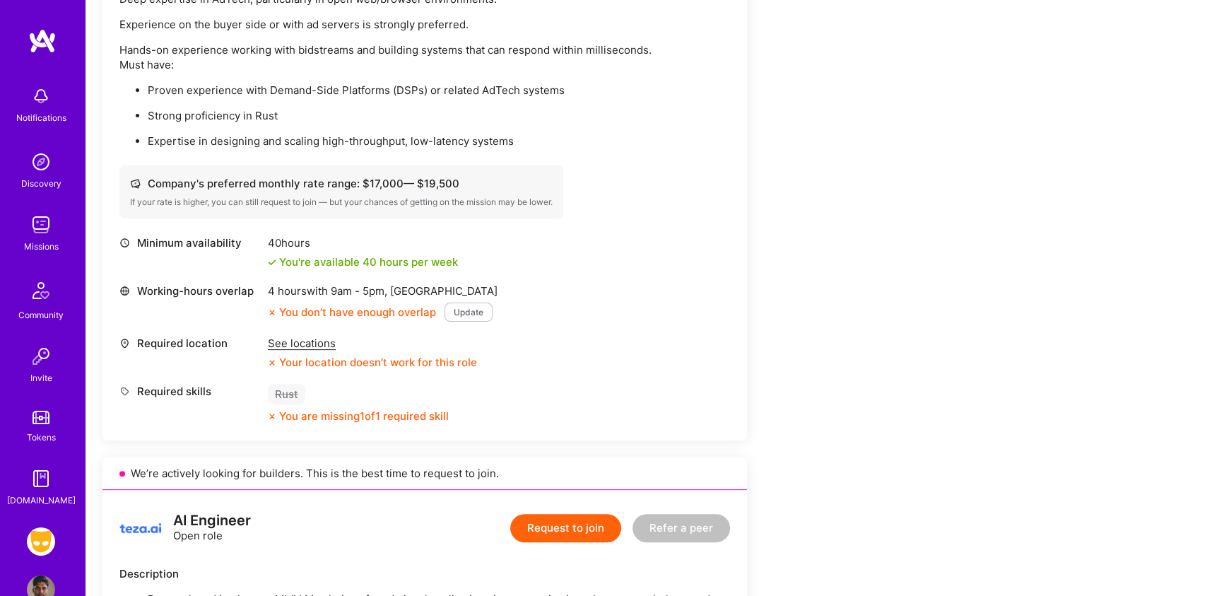
scroll to position [500, 0]
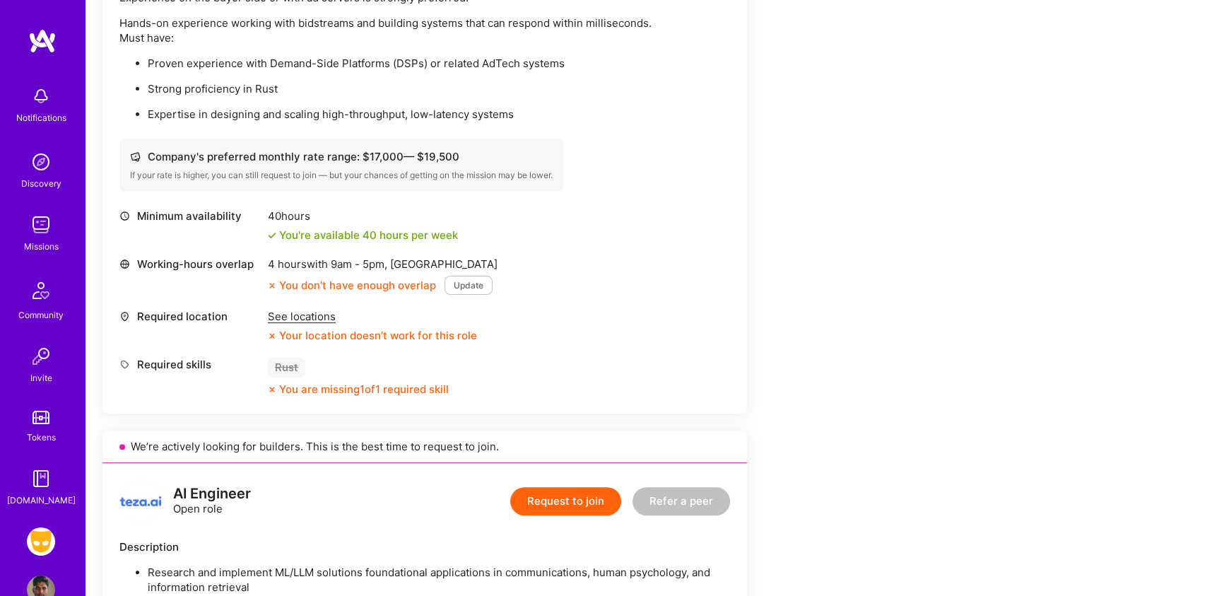
click at [329, 314] on div "See locations" at bounding box center [372, 316] width 209 height 15
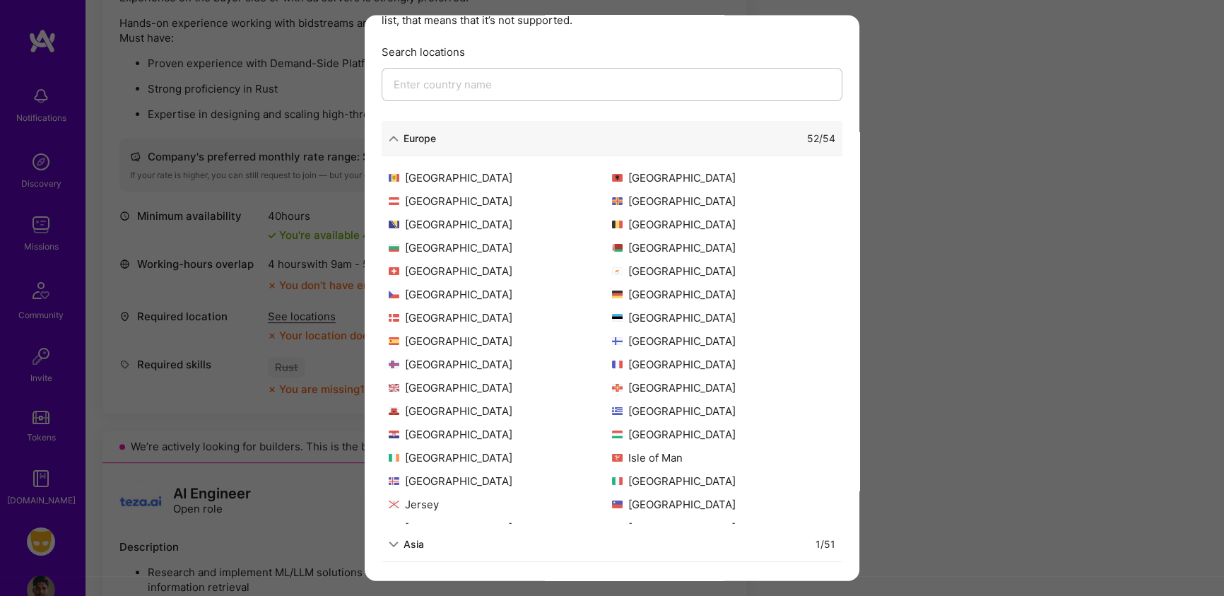
scroll to position [0, 0]
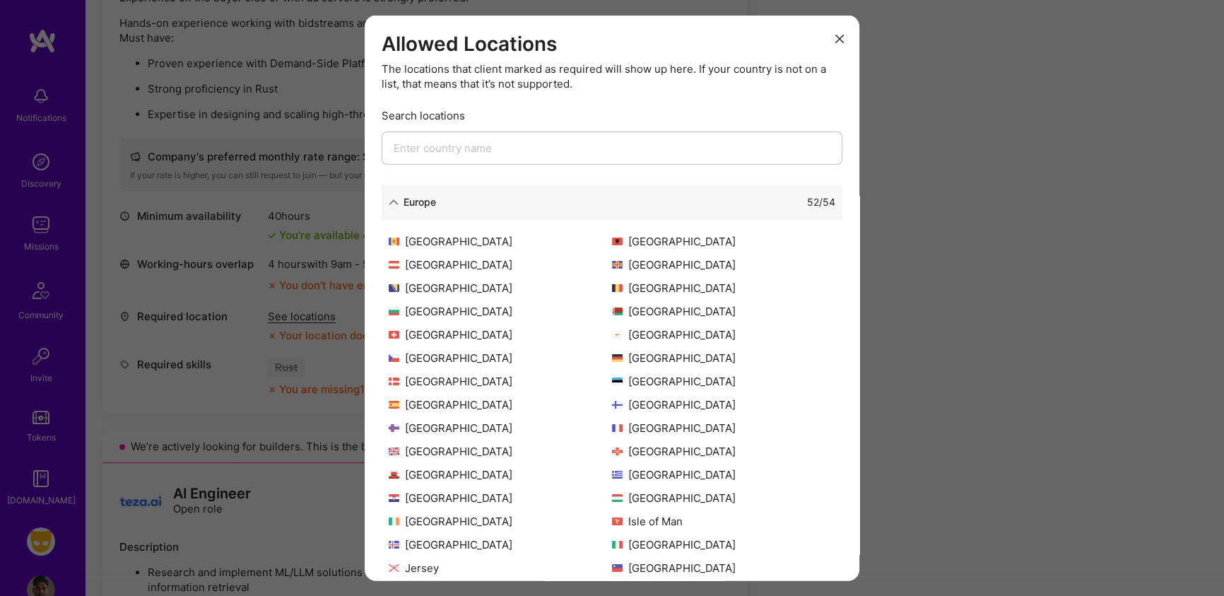
click at [831, 43] on button "modal" at bounding box center [839, 37] width 17 height 23
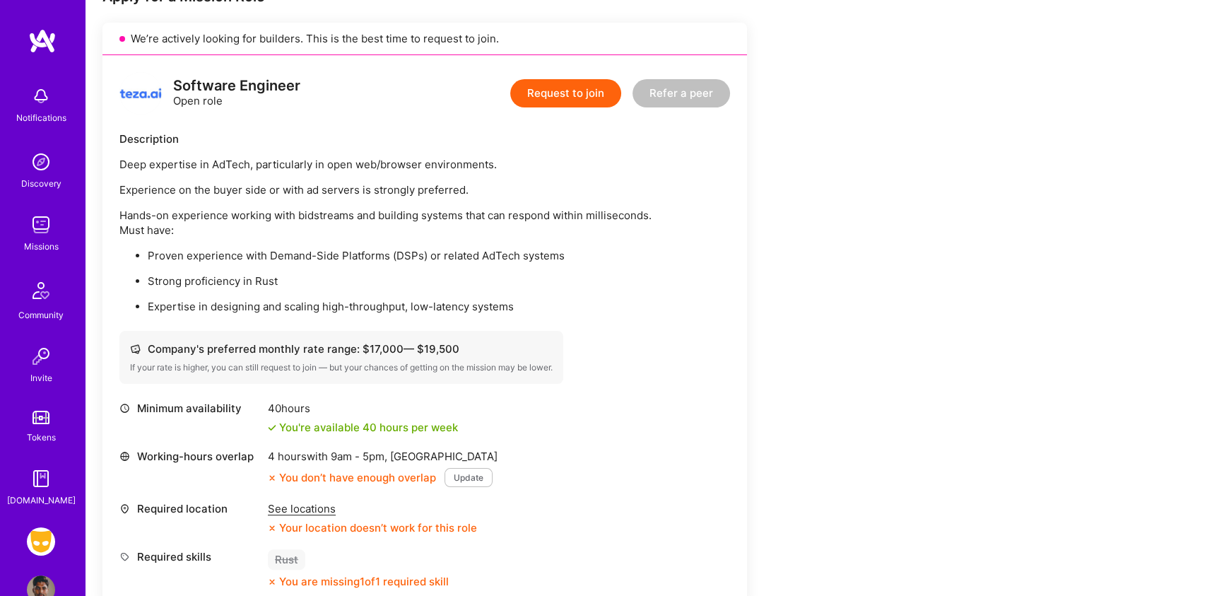
scroll to position [270, 0]
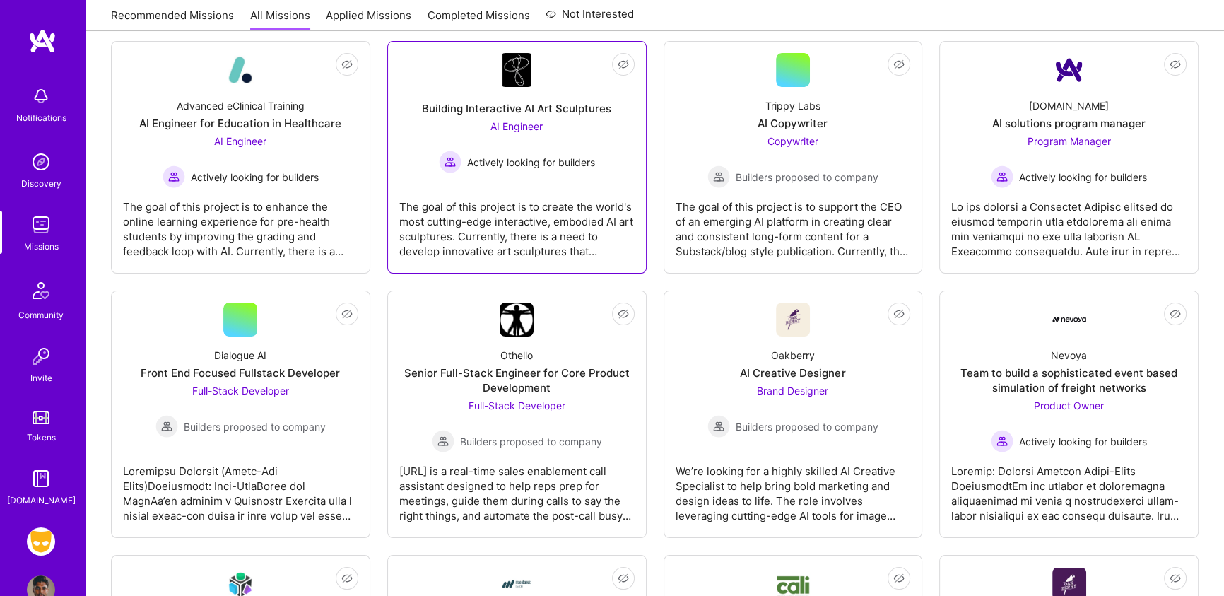
scroll to position [199, 0]
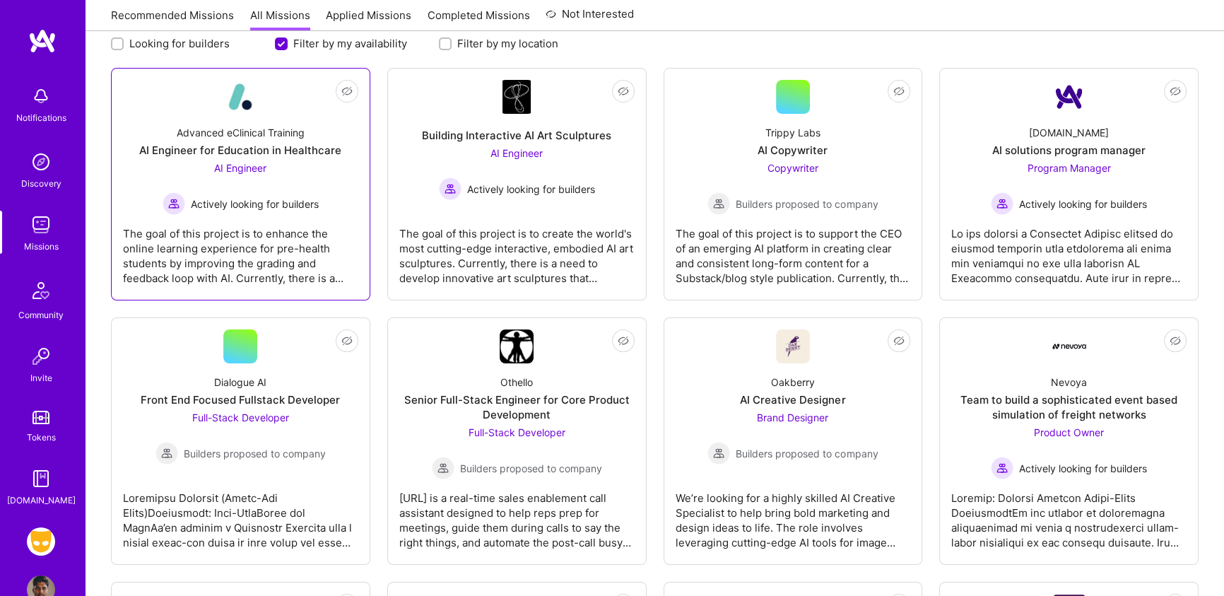
click at [318, 180] on div "AI Engineer Actively looking for builders" at bounding box center [240, 187] width 156 height 54
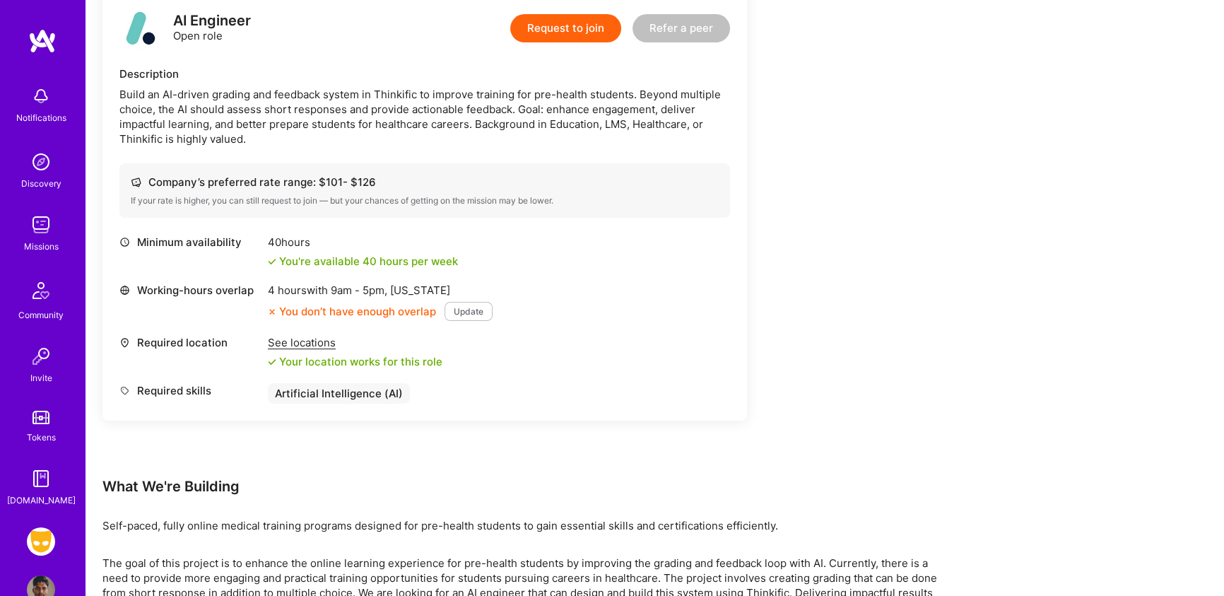
scroll to position [397, 0]
